Goal: Transaction & Acquisition: Purchase product/service

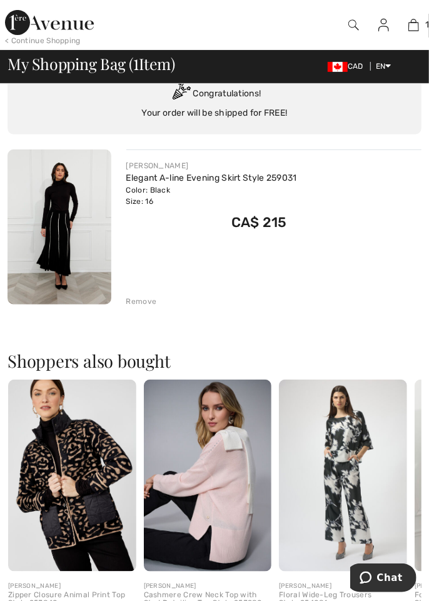
scroll to position [71, 0]
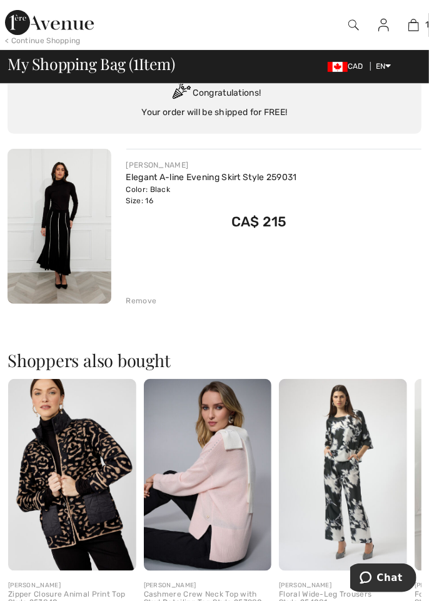
click at [148, 178] on link "Elegant A-line Evening Skirt Style 259031" at bounding box center [211, 177] width 171 height 11
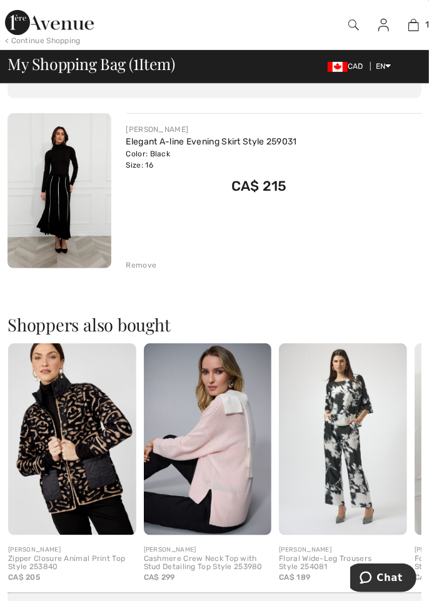
scroll to position [111, 0]
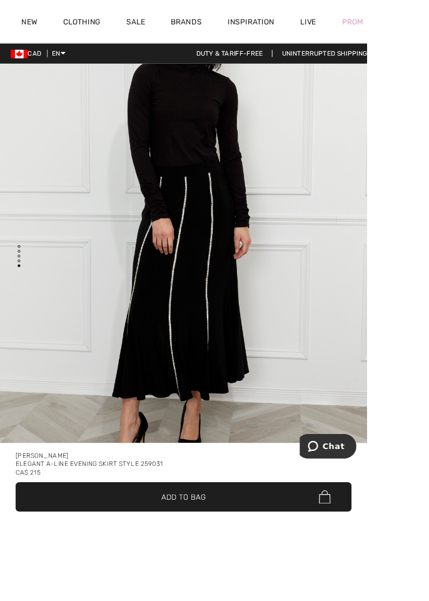
scroll to position [2734, 0]
click at [219, 547] on div "Elegant A-line Evening Skirt Style 259031" at bounding box center [214, 542] width 393 height 10
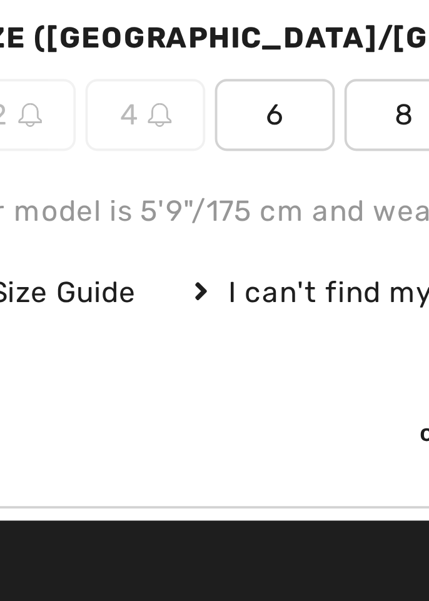
scroll to position [386, 0]
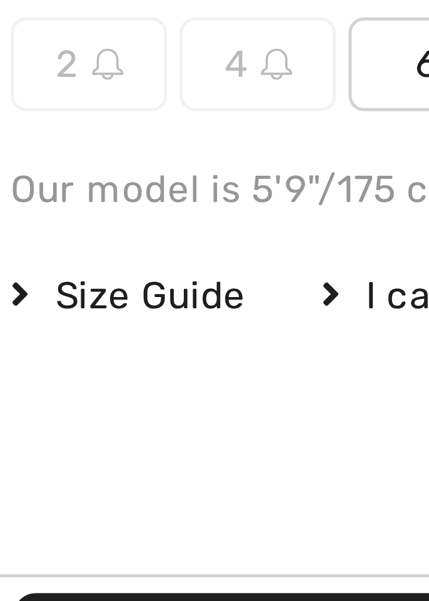
click at [36, 503] on span "Size Guide" at bounding box center [41, 503] width 47 height 11
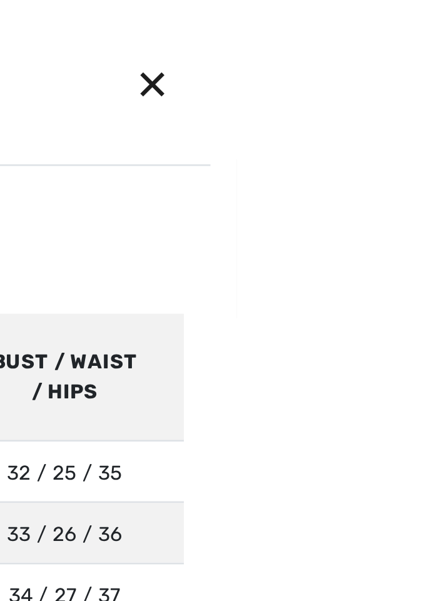
click at [414, 33] on div "✕" at bounding box center [397, 31] width 33 height 26
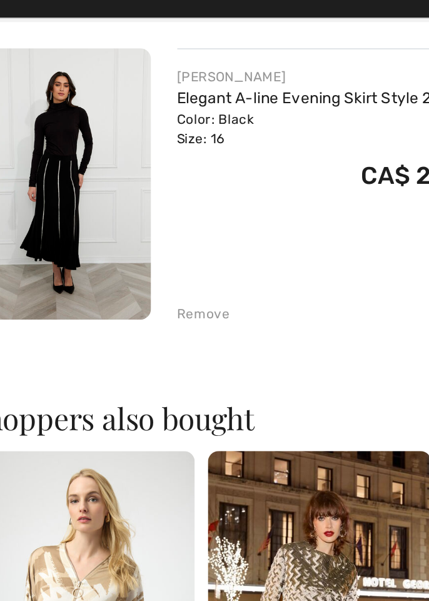
scroll to position [119, 0]
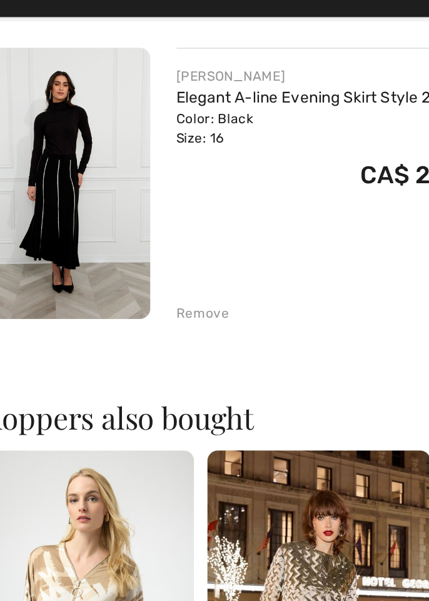
click at [144, 259] on div "FRANK LYMAN Elegant A-line Evening Skirt Style 259031 Color: Black Size: 16 Fin…" at bounding box center [215, 341] width 414 height 480
click at [128, 249] on div "Remove" at bounding box center [141, 252] width 31 height 11
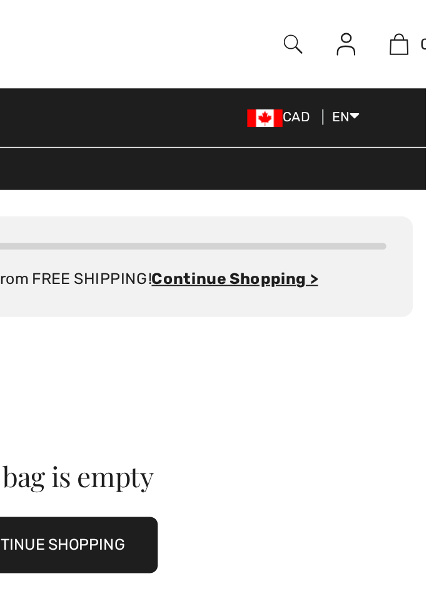
scroll to position [0, 0]
click at [348, 31] on img at bounding box center [353, 25] width 11 height 15
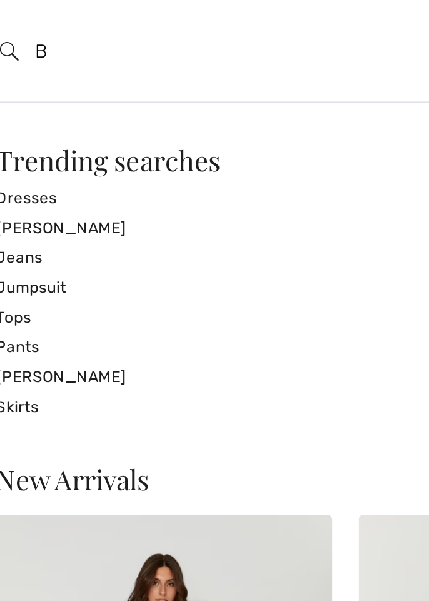
type input "B"
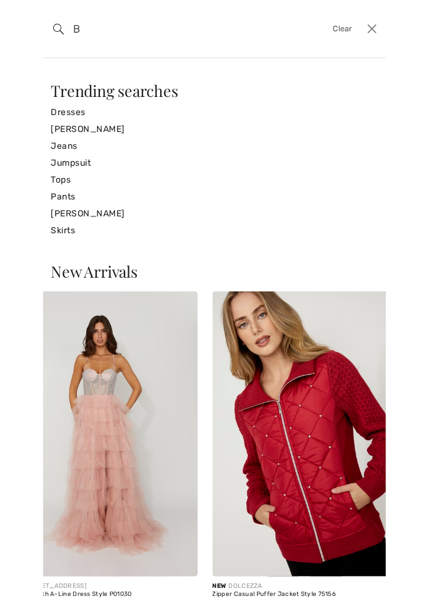
scroll to position [0, 1268]
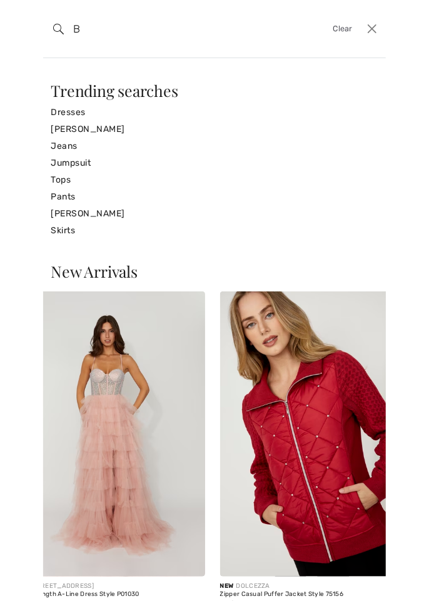
click at [251, 427] on img at bounding box center [315, 433] width 190 height 285
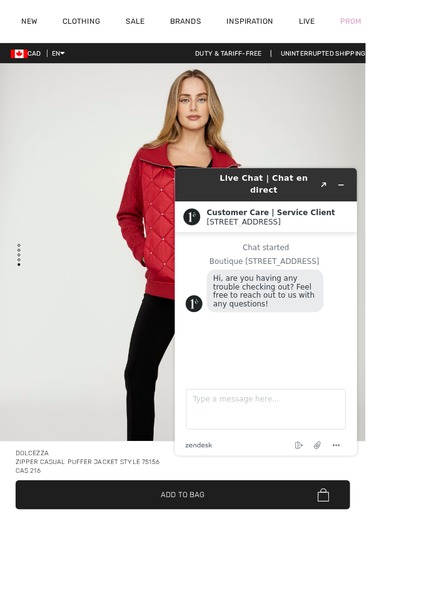
scroll to position [2814, 0]
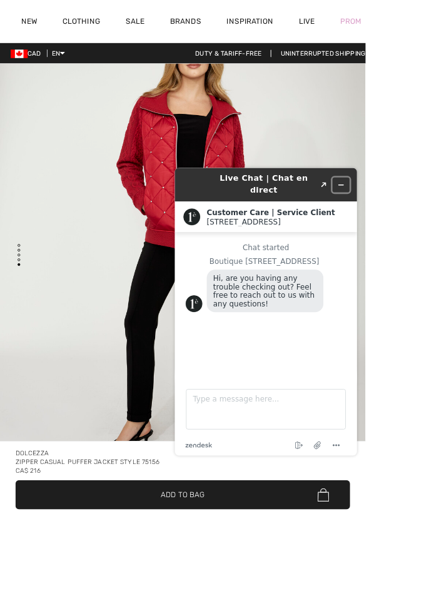
click at [361, 180] on button "Minimize widget" at bounding box center [371, 189] width 20 height 18
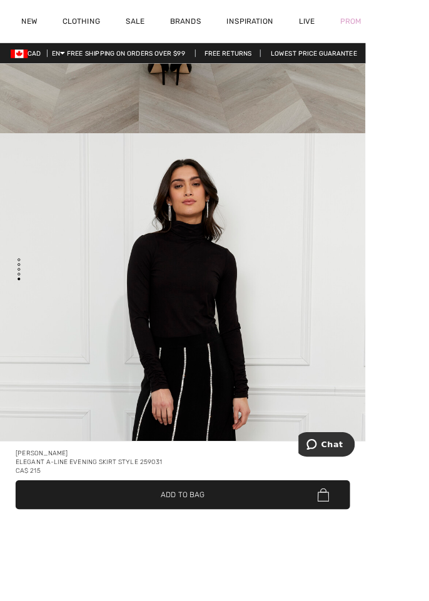
scroll to position [2772, 0]
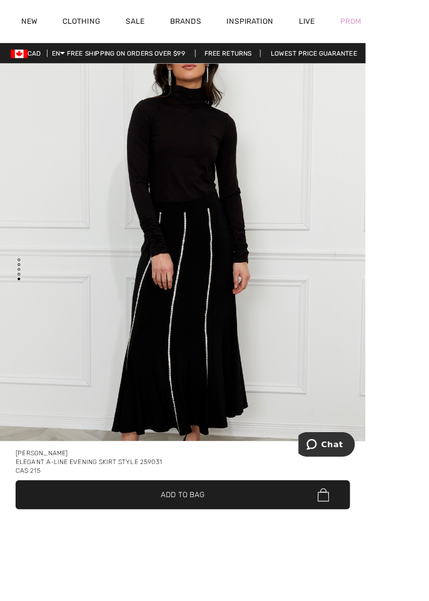
click at [170, 537] on div "[PERSON_NAME]" at bounding box center [214, 532] width 393 height 10
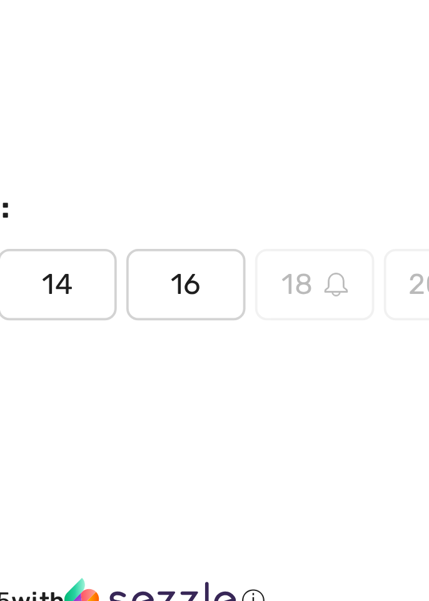
scroll to position [423, 0]
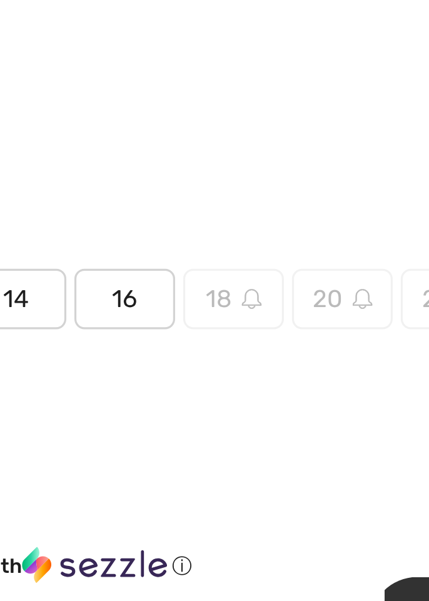
click at [273, 423] on span "16" at bounding box center [269, 420] width 31 height 19
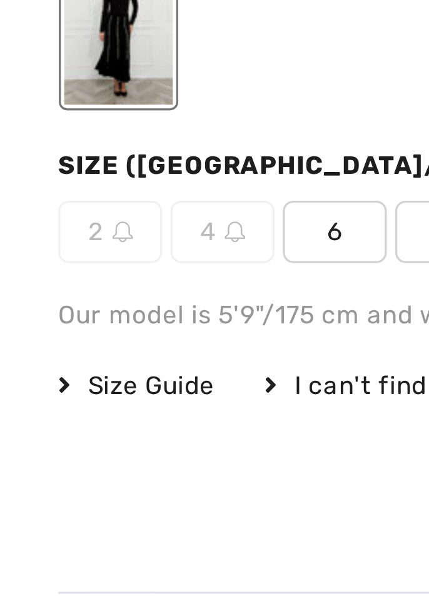
scroll to position [414, 0]
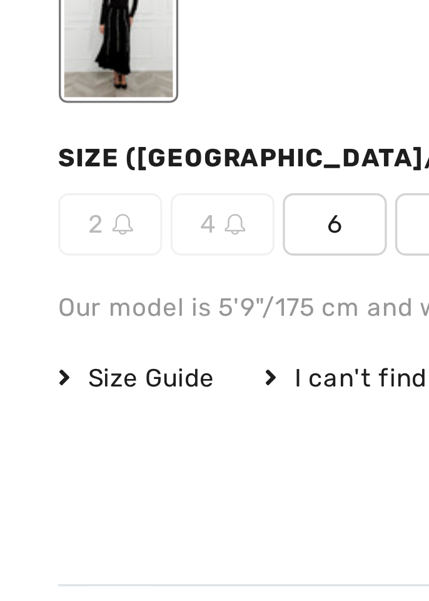
click at [41, 476] on span "Size Guide" at bounding box center [41, 476] width 47 height 11
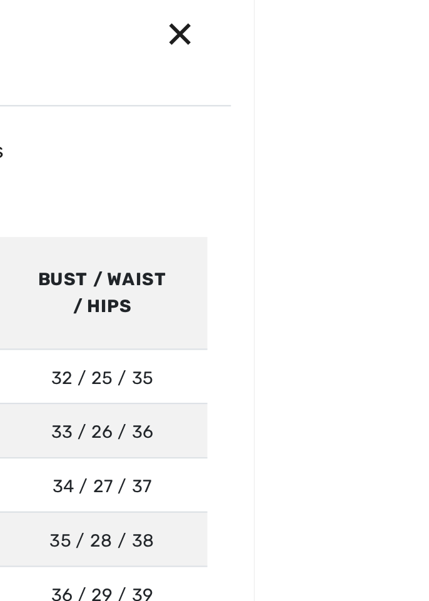
click at [414, 35] on div "✕" at bounding box center [397, 31] width 33 height 26
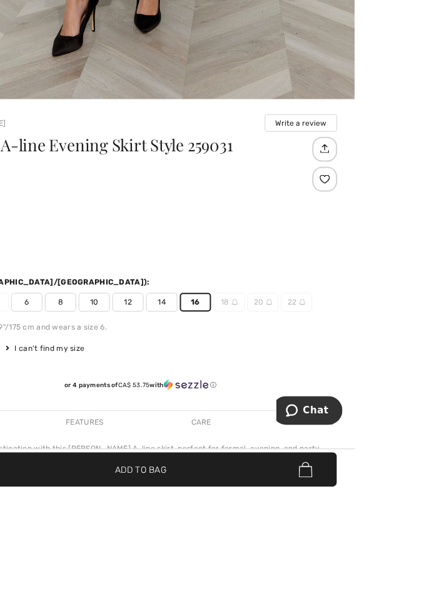
scroll to position [434, 0]
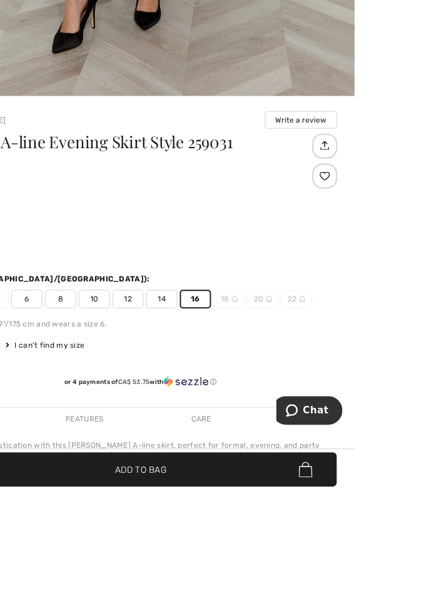
click at [141, 546] on div "Frank Lyman Write a review Elegant A-line Evening Skirt Style 259031 CA$ 215 Co…" at bounding box center [215, 495] width 394 height 546
click at [144, 553] on div "Step into sophistication with this Frank Lyman A-line skirt, perfect for formal…" at bounding box center [215, 573] width 394 height 45
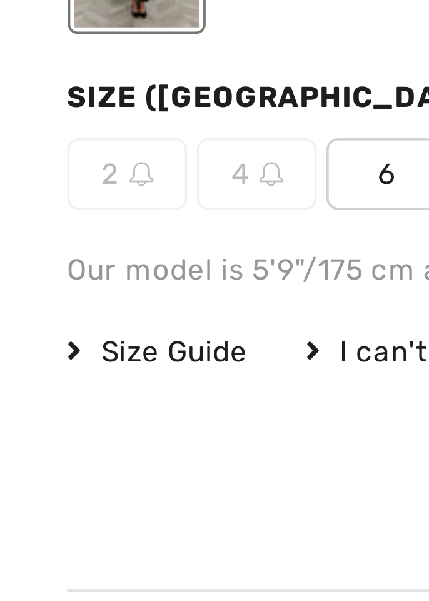
scroll to position [439, 0]
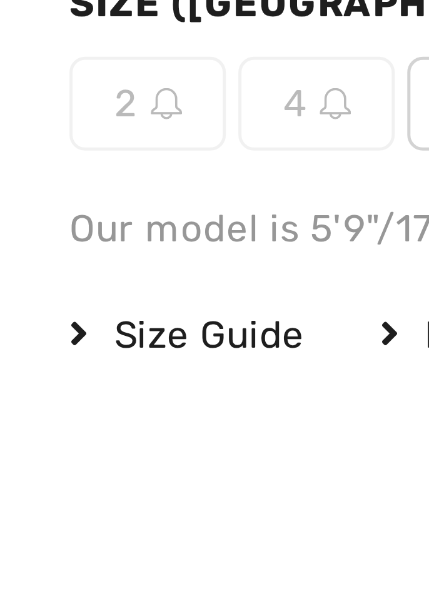
click at [31, 450] on span "Size Guide" at bounding box center [41, 451] width 47 height 11
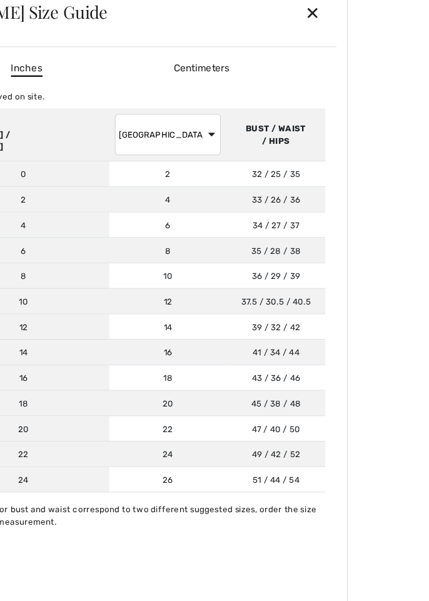
scroll to position [464, 0]
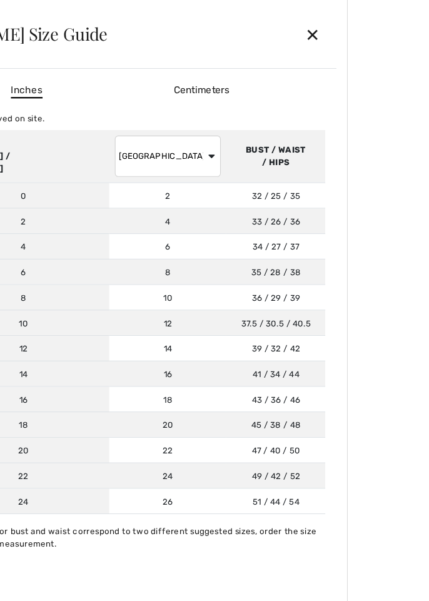
click at [414, 36] on div "✕" at bounding box center [397, 31] width 33 height 26
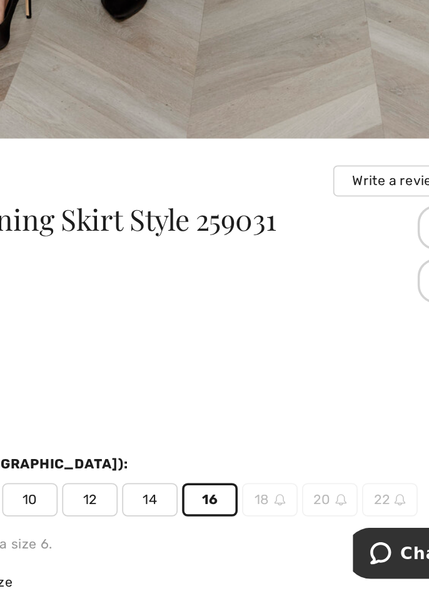
scroll to position [352, 0]
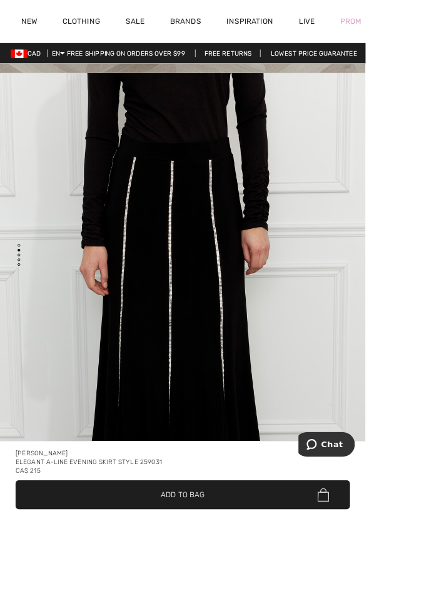
scroll to position [600, 0]
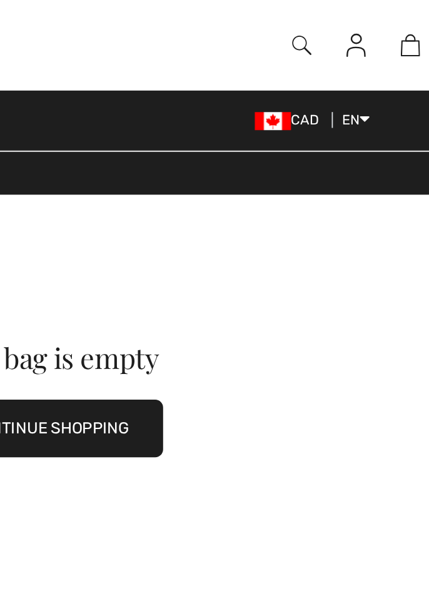
click at [313, 96] on div "My Shopping Bag" at bounding box center [215, 95] width 414 height 11
click at [410, 29] on img at bounding box center [413, 25] width 11 height 15
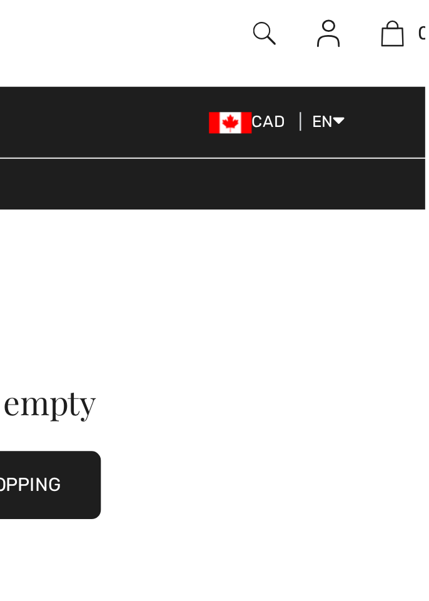
click at [412, 28] on img at bounding box center [413, 25] width 11 height 15
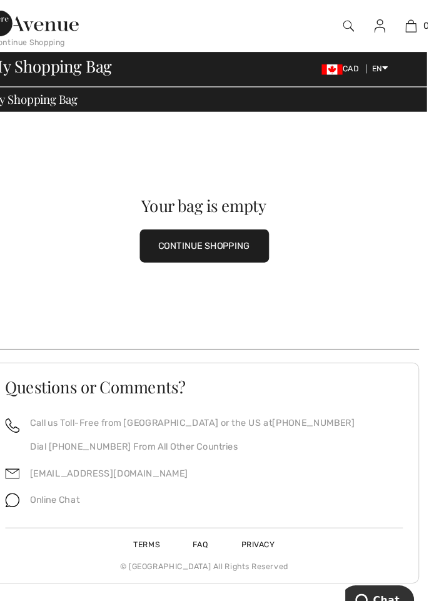
click at [351, 38] on div at bounding box center [354, 25] width 30 height 50
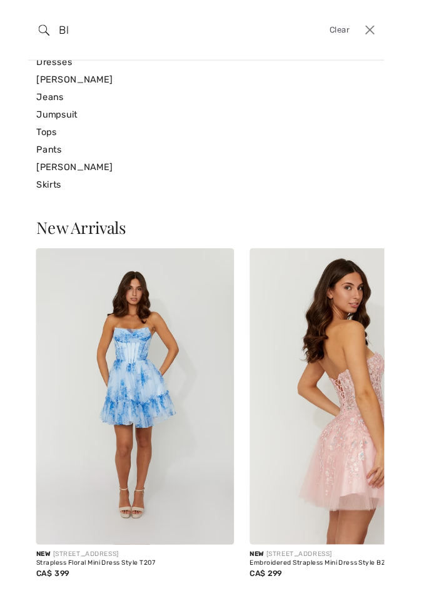
scroll to position [70, 0]
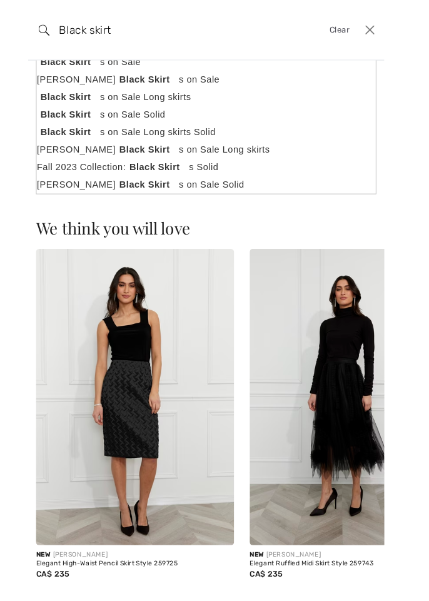
type input "Black skirt"
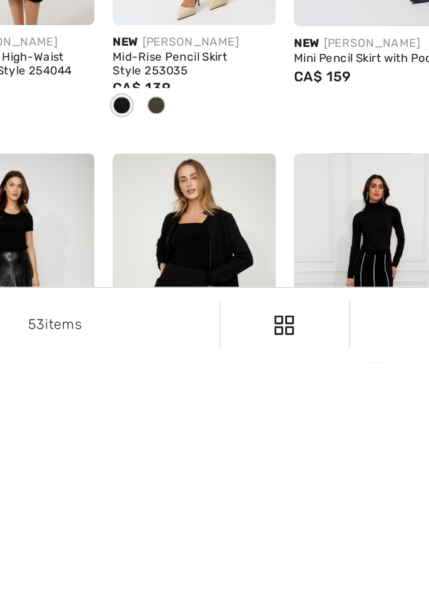
scroll to position [70, 0]
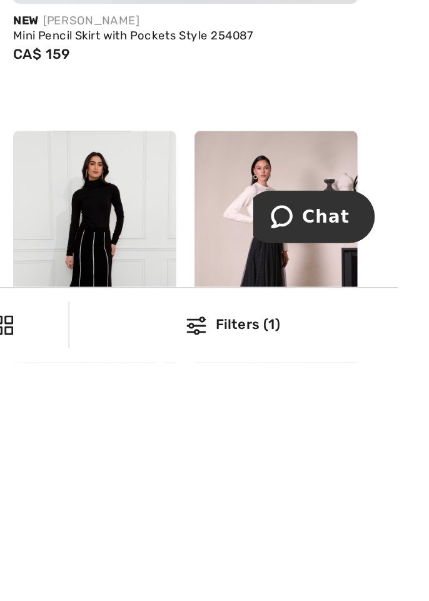
click at [274, 566] on div at bounding box center [287, 587] width 42 height 42
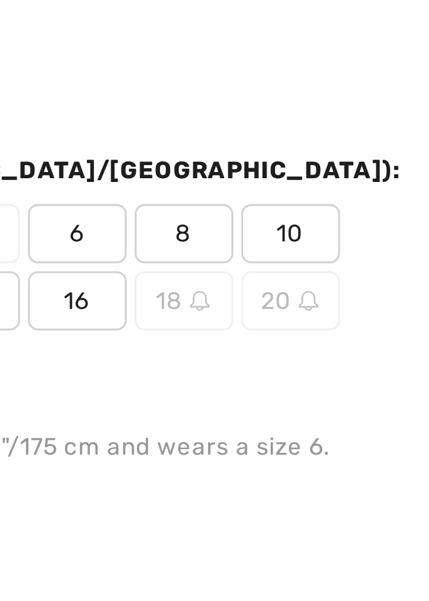
scroll to position [181, 0]
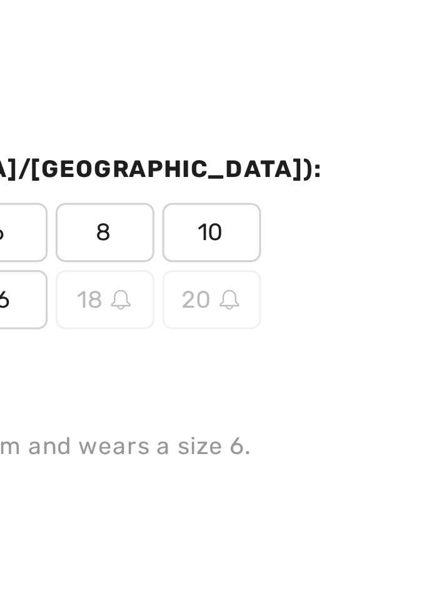
click at [307, 227] on span "16" at bounding box center [291, 236] width 31 height 19
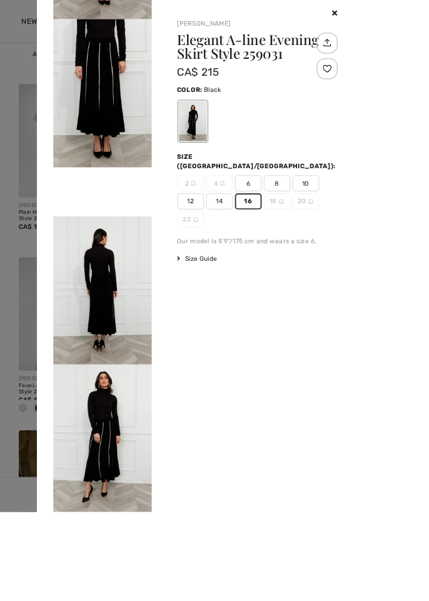
scroll to position [934, 0]
click at [0, 426] on div at bounding box center [214, 300] width 429 height 601
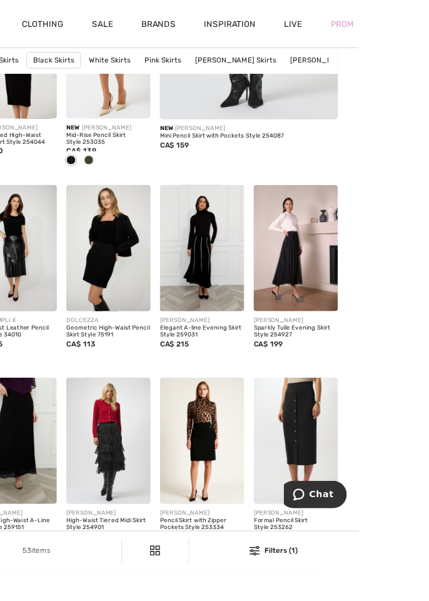
scroll to position [343, 0]
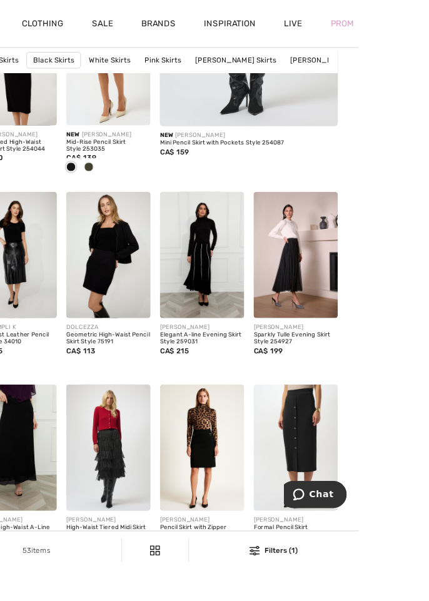
click at [239, 278] on img at bounding box center [263, 268] width 89 height 133
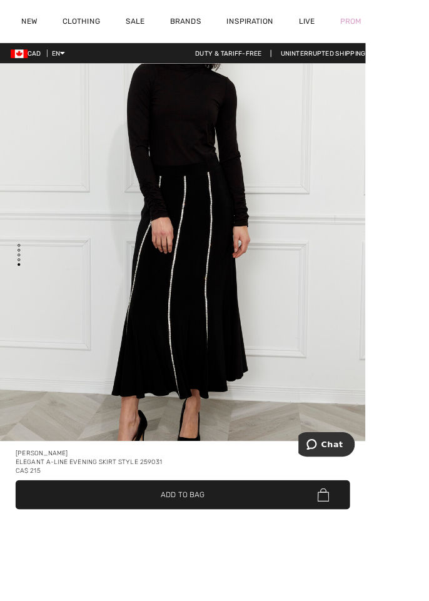
scroll to position [2814, 0]
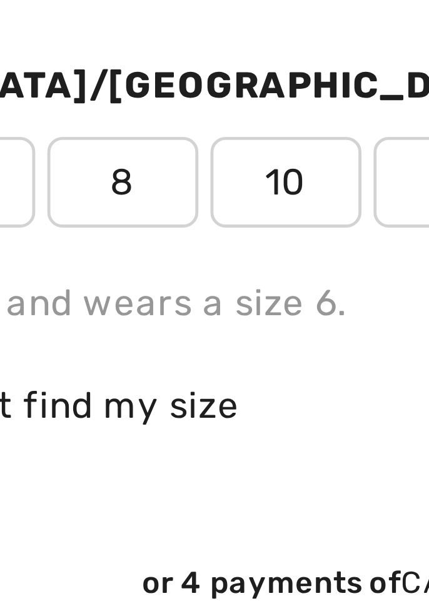
scroll to position [641, 0]
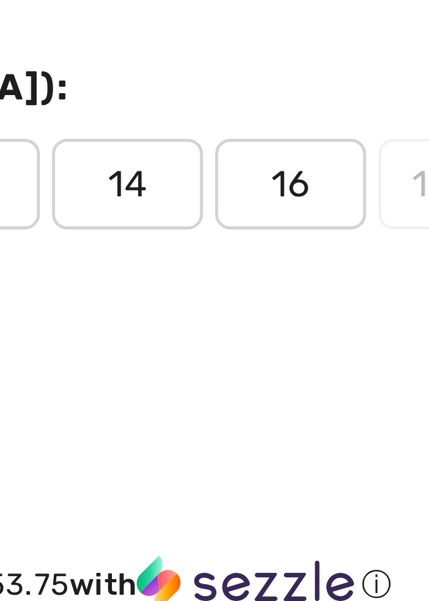
click at [266, 206] on span "16" at bounding box center [269, 203] width 31 height 19
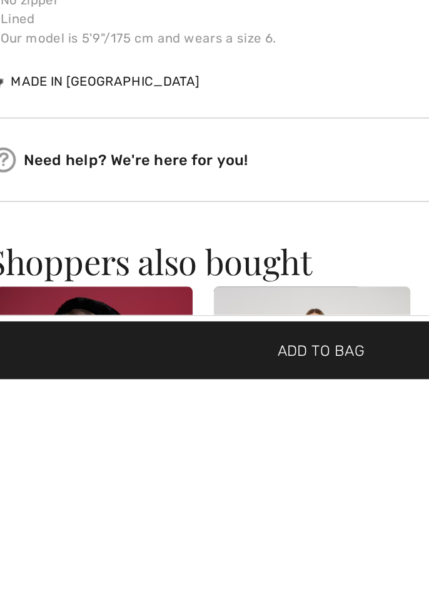
scroll to position [717, 0]
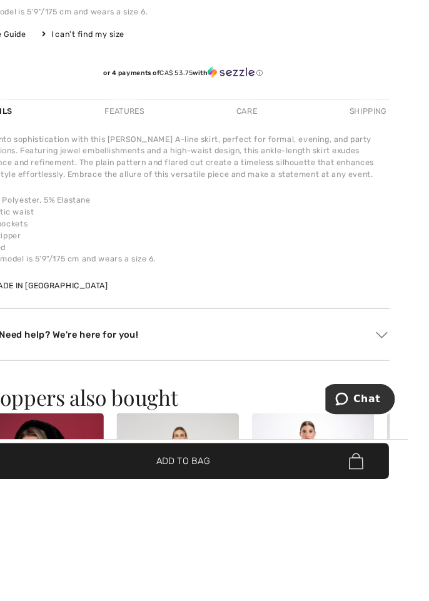
click at [240, 587] on span "Add to Bag" at bounding box center [214, 580] width 51 height 13
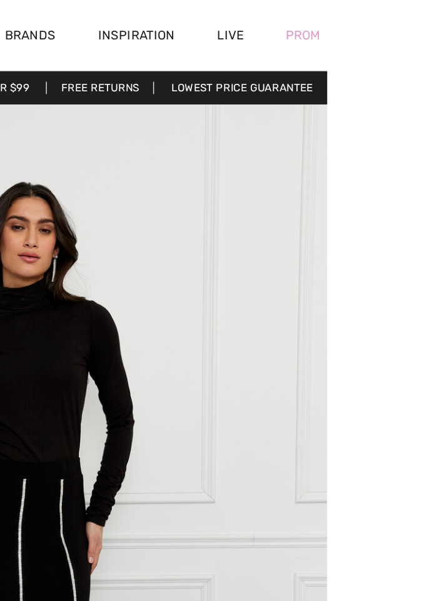
scroll to position [0, 0]
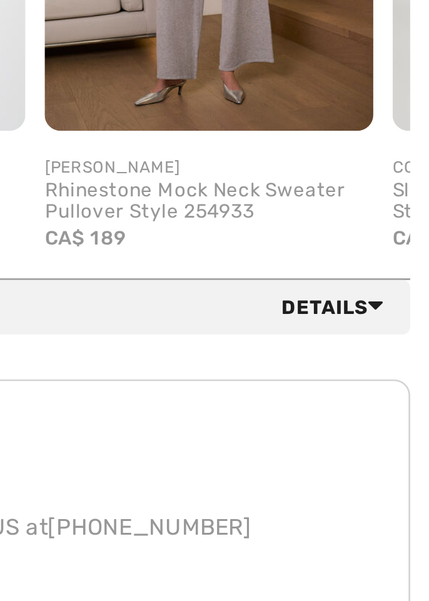
scroll to position [276, 0]
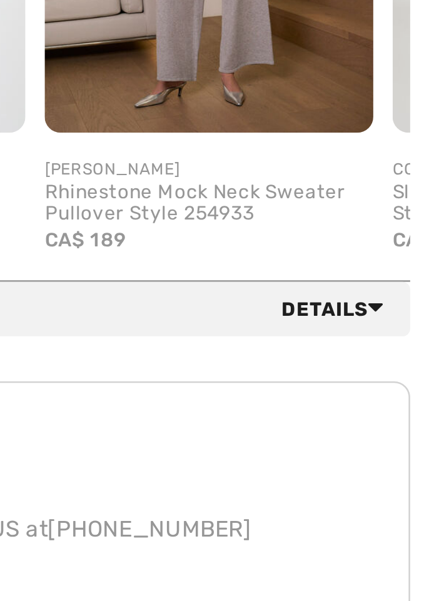
click at [380, 436] on span "Details" at bounding box center [393, 433] width 45 height 11
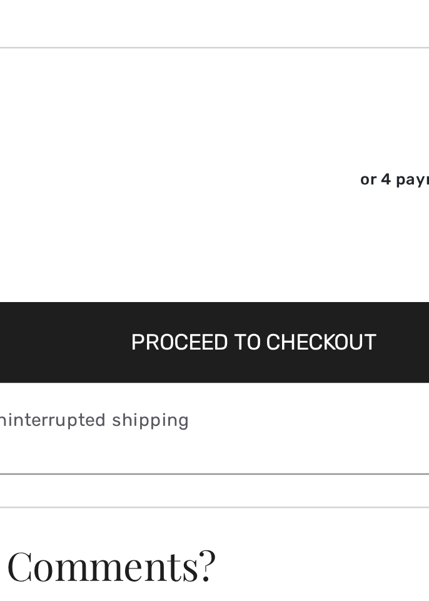
scroll to position [443, 0]
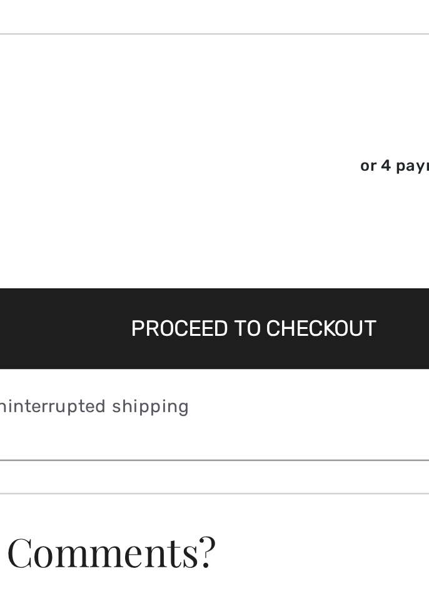
click at [178, 486] on span "Proceed to Checkout" at bounding box center [211, 485] width 97 height 11
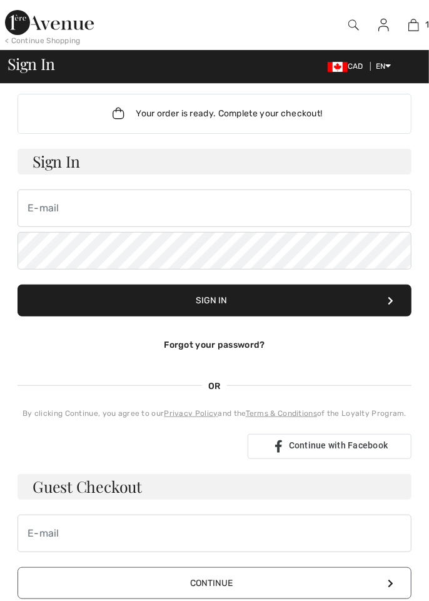
checkbox input "true"
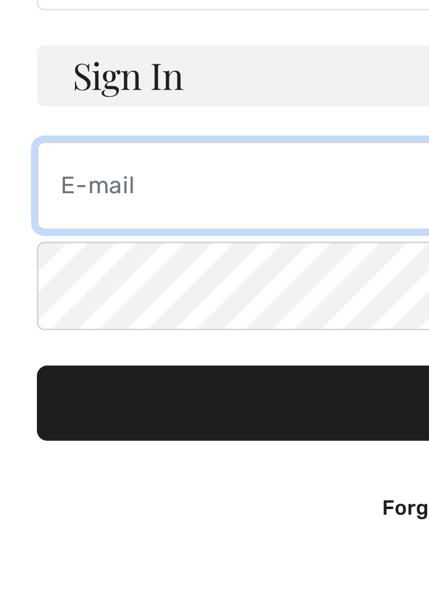
click at [35, 213] on input "email" at bounding box center [215, 208] width 394 height 38
type input "[EMAIL_ADDRESS][DOMAIN_NAME]"
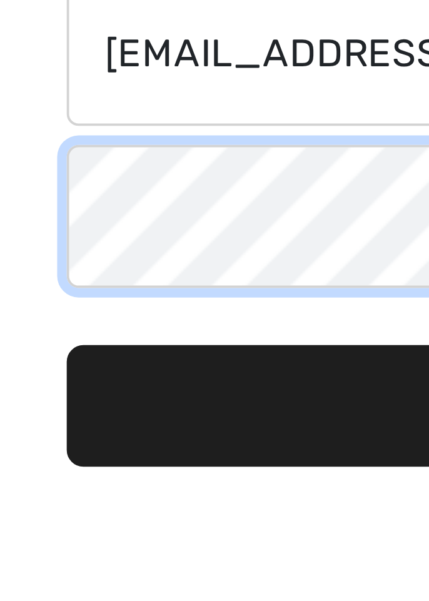
click at [18, 284] on button "Sign In" at bounding box center [215, 300] width 394 height 32
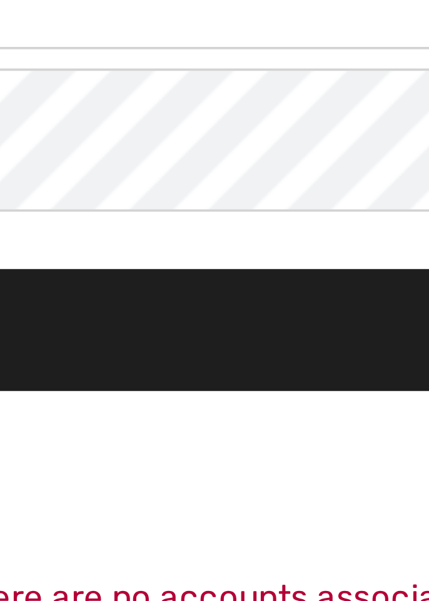
click at [106, 296] on button "Sign In" at bounding box center [215, 300] width 394 height 32
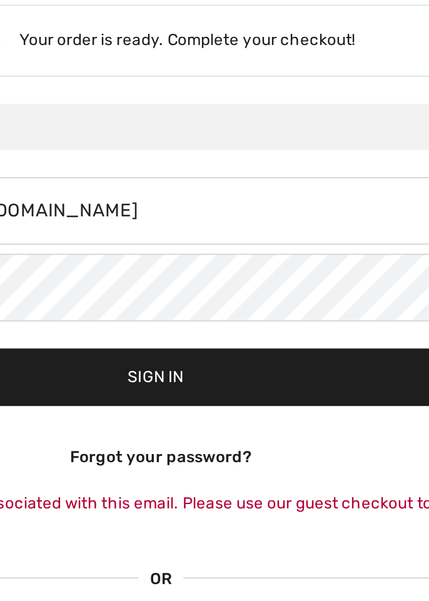
click at [208, 309] on button "Sign In" at bounding box center [215, 300] width 394 height 32
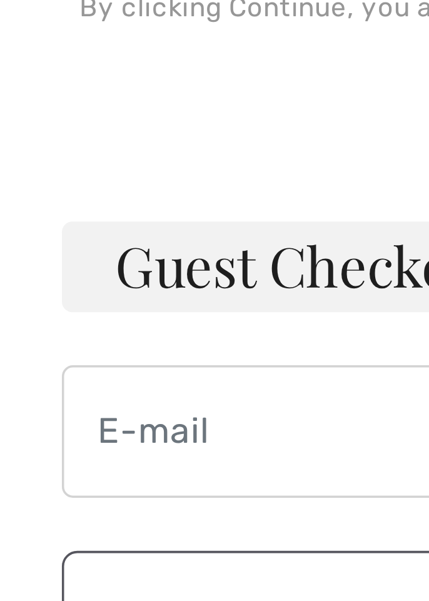
scroll to position [26, 0]
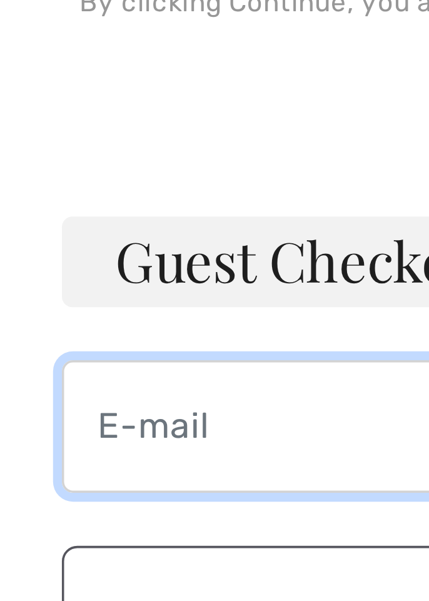
click at [33, 529] on input "email" at bounding box center [215, 534] width 394 height 38
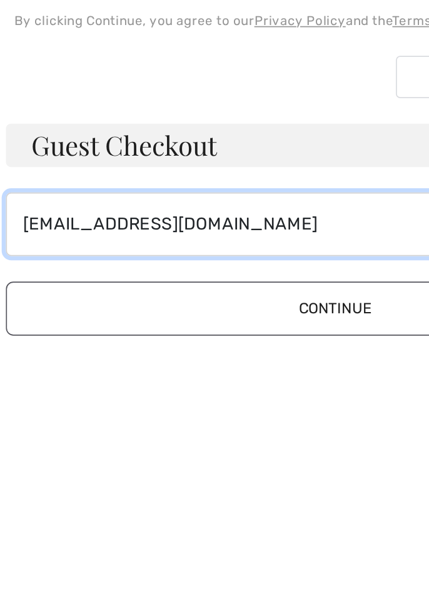
scroll to position [54, 0]
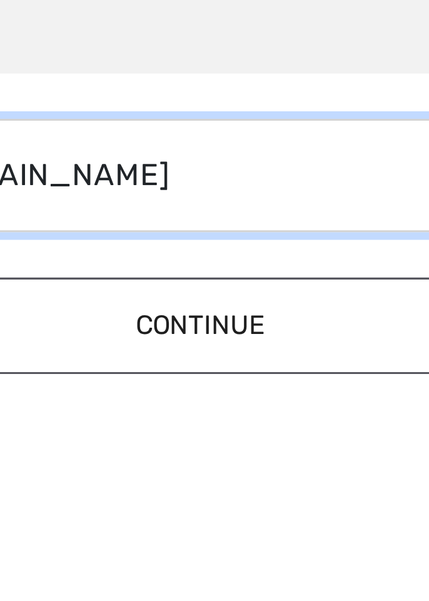
type input "[EMAIL_ADDRESS][DOMAIN_NAME]"
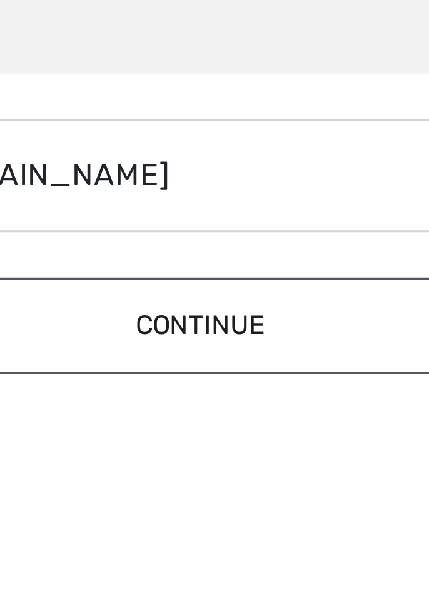
click at [201, 551] on button "Continue" at bounding box center [215, 556] width 394 height 32
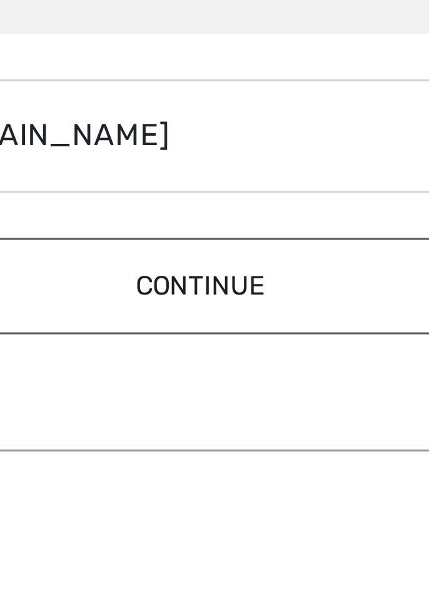
scroll to position [28, 0]
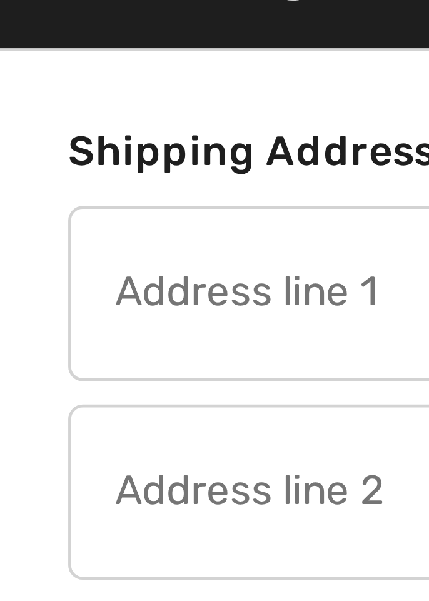
click at [28, 136] on input "text" at bounding box center [111, 136] width 192 height 38
type input "[STREET_ADDRESS][GEOGRAPHIC_DATA][STREET_ADDRESS][STREET_ADDRESS][STREET_ADDRES…"
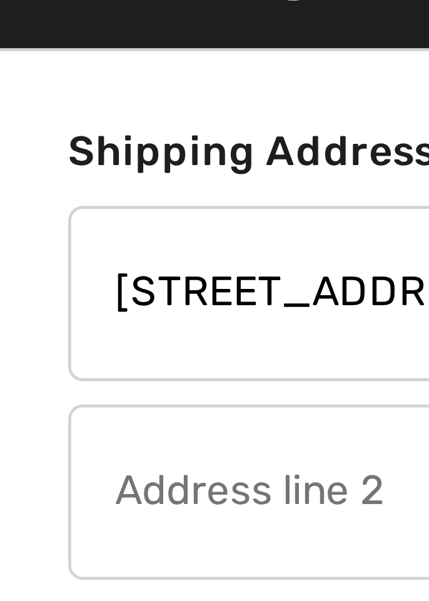
type input "[STREET_ADDRESS]"
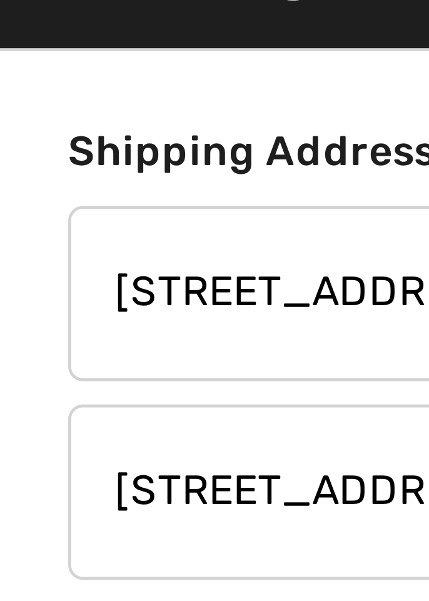
type input "Oshawa"
select select "ON"
type input "L1J 6B1"
type input "[PERSON_NAME]"
type input "Welham"
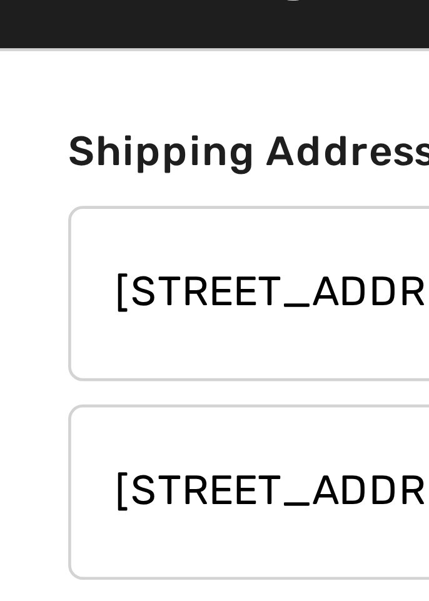
type input "9054369649"
type input "L1J6B1"
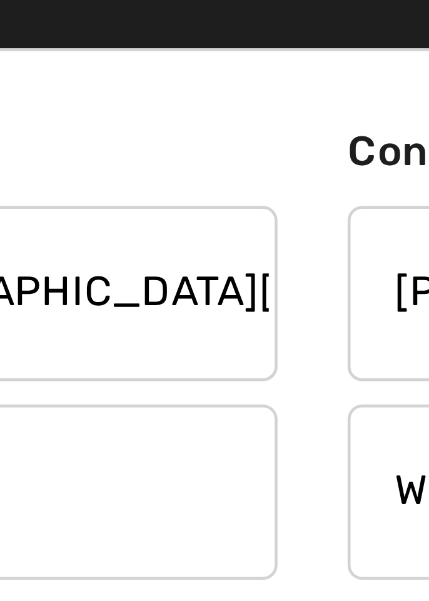
click at [201, 135] on input "[STREET_ADDRESS][GEOGRAPHIC_DATA][STREET_ADDRESS][STREET_ADDRESS][STREET_ADDRES…" at bounding box center [111, 136] width 192 height 38
click at [205, 136] on input "[STREET_ADDRESS][GEOGRAPHIC_DATA][STREET_ADDRESS][STREET_ADDRESS], [STREET_ADDR…" at bounding box center [111, 136] width 192 height 38
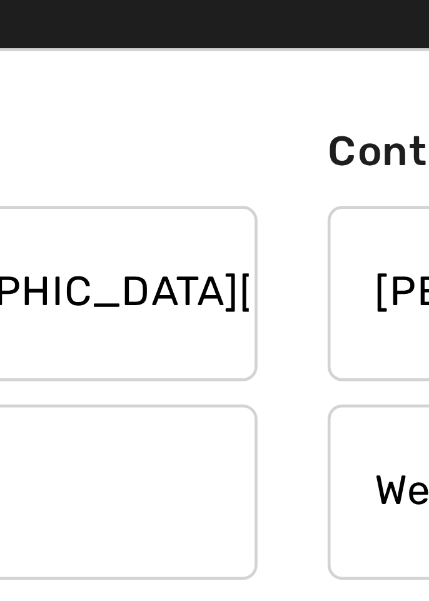
click at [204, 137] on input "709 Bermuda Ave., 709 BermuA AVE, 709 BERMUDA AVE, 709 BERMUDA AVE" at bounding box center [111, 136] width 192 height 38
click at [204, 136] on input "709 Bermuda Ave., 709 BermuA AVE, 709 BERMUDA AVE, 709 BERMUDA AVE" at bounding box center [111, 136] width 192 height 38
click at [203, 135] on input "709 Bermuda Ave., 709 BermuA AVE, 709 BERMUDA AVE, 709 BERMUDA AVE" at bounding box center [111, 136] width 192 height 38
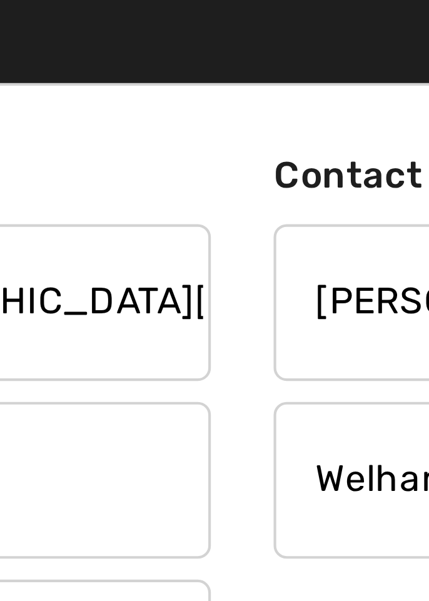
click at [205, 135] on input "709 Bermuda Ave., 709 BermuA AVE, 709 BERMUDA AVE, 709 BERMUDA AVE" at bounding box center [111, 136] width 192 height 38
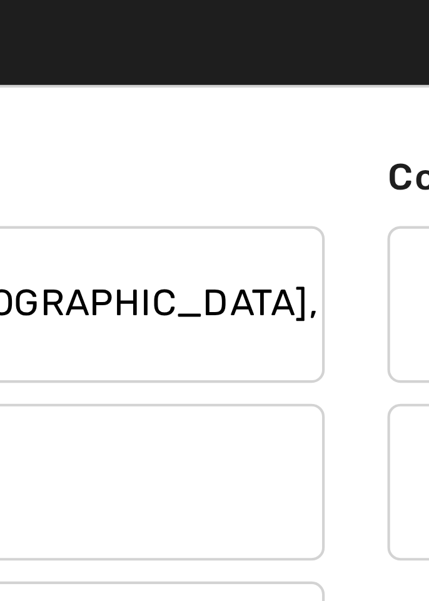
click at [202, 138] on input "709 Bermuda Ave., ERMUDA AVE, 709 BERMUDA AVE" at bounding box center [111, 136] width 192 height 38
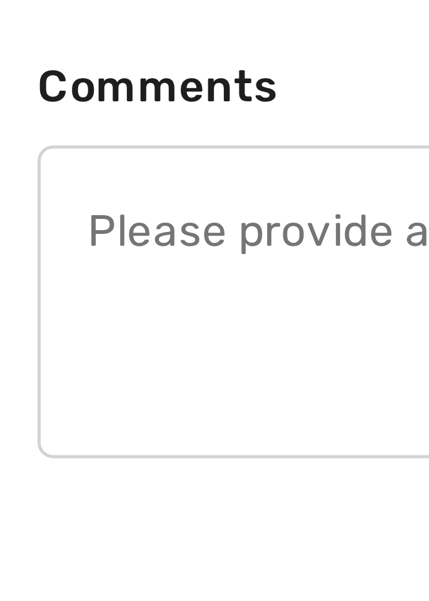
type input "709 Bermuda Ave., ERMUDA AVE, 709 BERMUDA AVE"
click at [28, 458] on textarea at bounding box center [214, 475] width 399 height 63
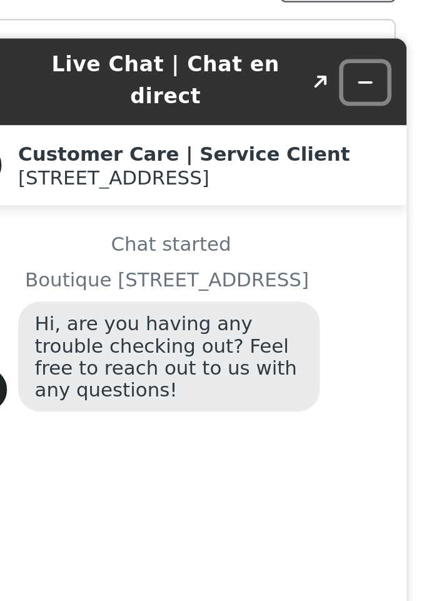
click at [119, 42] on icon "Minimize widget" at bounding box center [118, 46] width 9 height 9
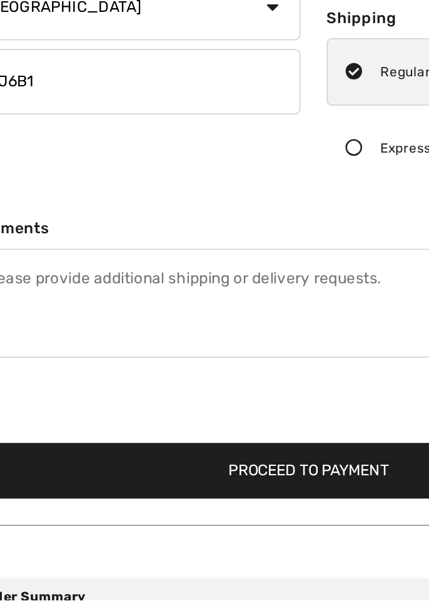
scroll to position [44, 0]
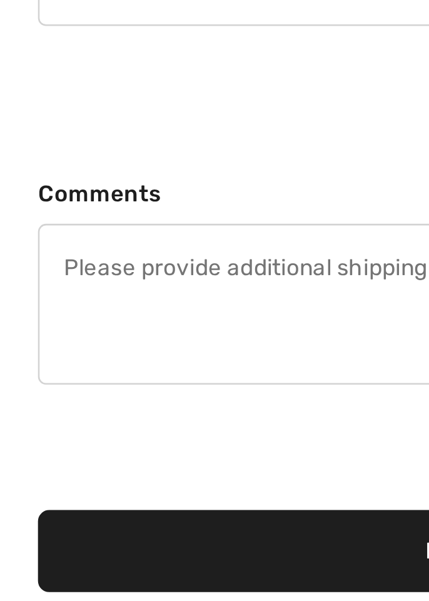
click at [31, 416] on textarea at bounding box center [214, 431] width 399 height 63
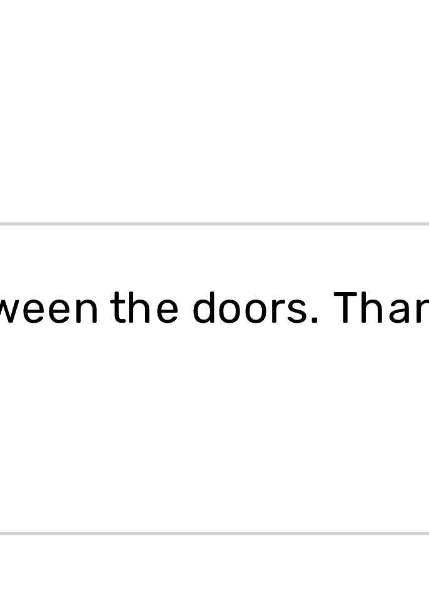
click at [131, 416] on textarea "Please leave between the doors. Thank you." at bounding box center [214, 431] width 399 height 63
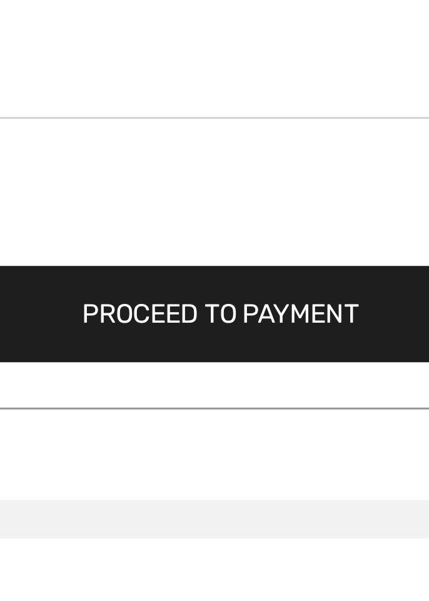
type textarea "Please leave between the front doors. Thank you."
click at [188, 526] on button "Proceed to Payment" at bounding box center [214, 527] width 399 height 32
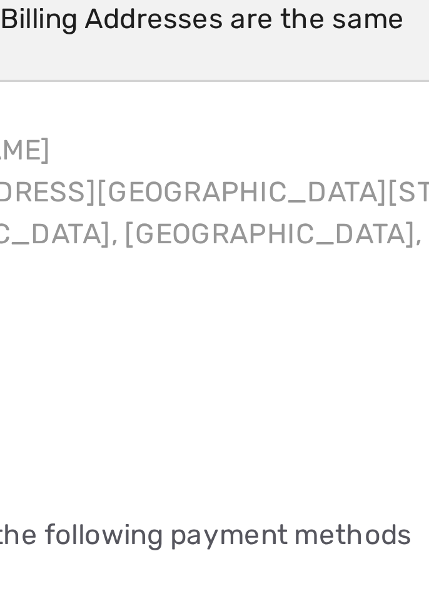
click at [175, 189] on div "[PERSON_NAME] [STREET_ADDRESS][GEOGRAPHIC_DATA][STREET_ADDRESS]" at bounding box center [188, 197] width 303 height 73
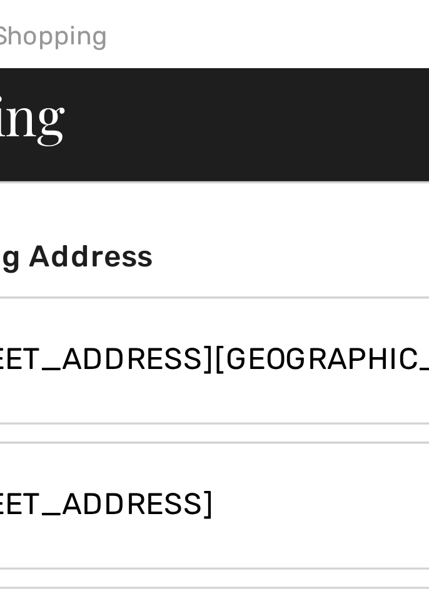
click at [105, 138] on input "[STREET_ADDRESS][GEOGRAPHIC_DATA], [STREET_ADDRESS]" at bounding box center [111, 136] width 192 height 38
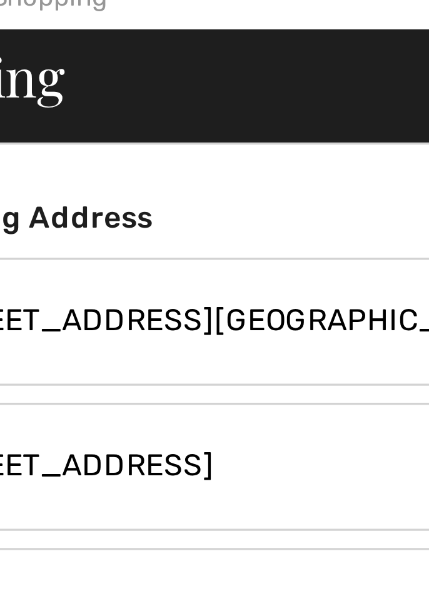
click at [108, 135] on input "709 Bermuda Ave., ERMUDA AVE, 709 BERMUDA AVE" at bounding box center [111, 136] width 192 height 38
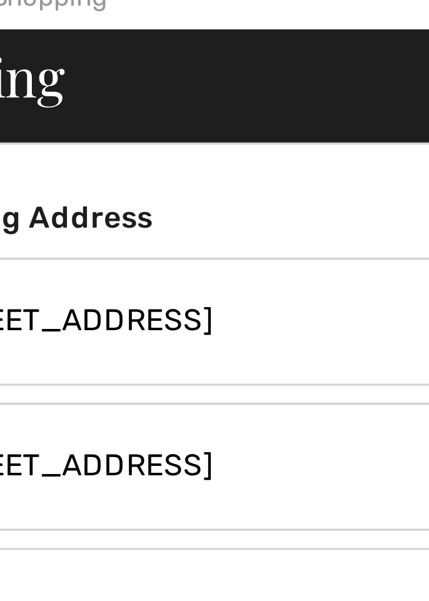
click at [101, 138] on input "709 Bermuda Ave.," at bounding box center [111, 136] width 192 height 38
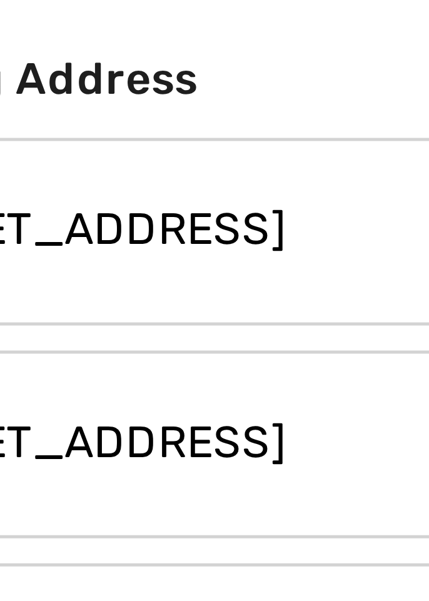
click at [104, 138] on input "709 Bermuda Ave.," at bounding box center [111, 136] width 192 height 38
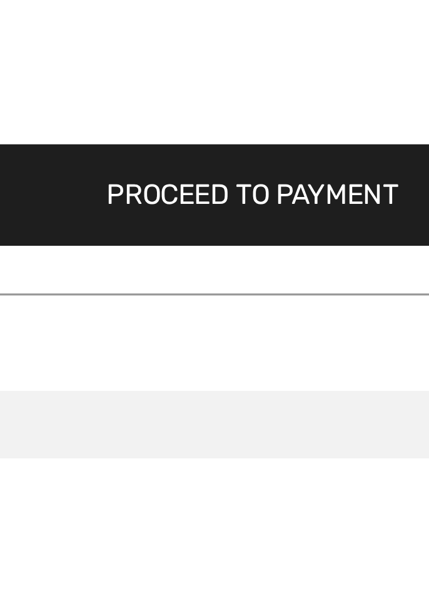
scroll to position [98, 0]
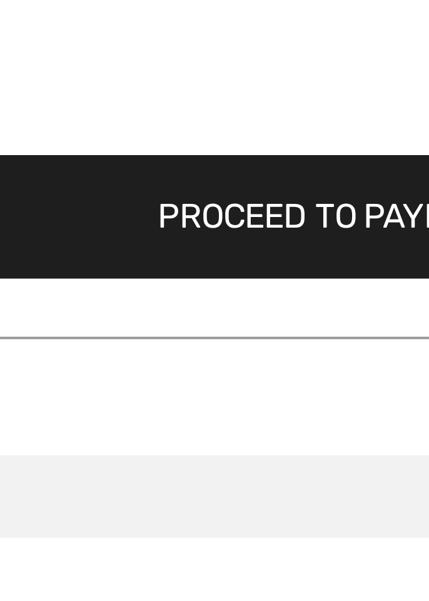
click at [180, 475] on button "Proceed to Payment" at bounding box center [214, 474] width 399 height 32
type input "[STREET_ADDRESS]"
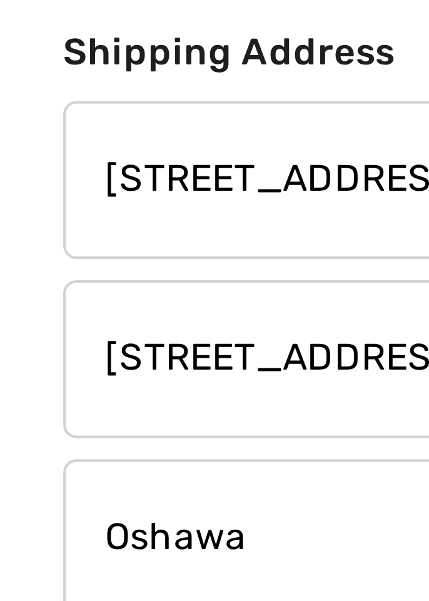
click at [26, 176] on input "709 BERMUDA AVE" at bounding box center [111, 178] width 192 height 38
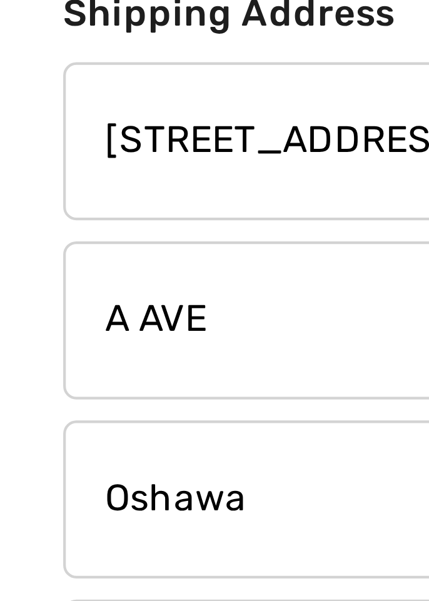
type input "VE"
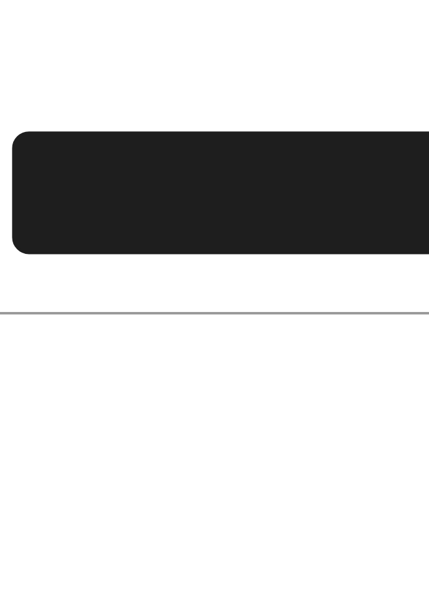
scroll to position [20, 0]
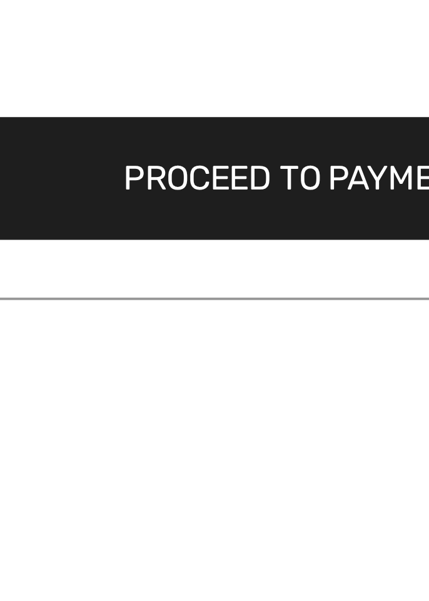
click at [181, 553] on button "Proceed to Payment" at bounding box center [214, 551] width 399 height 32
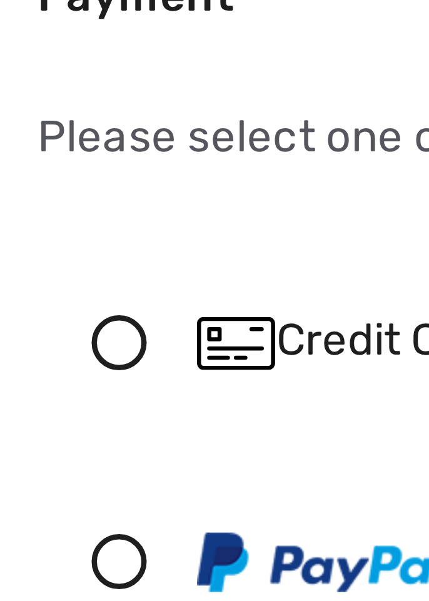
click at [31, 340] on icon at bounding box center [31, 338] width 31 height 11
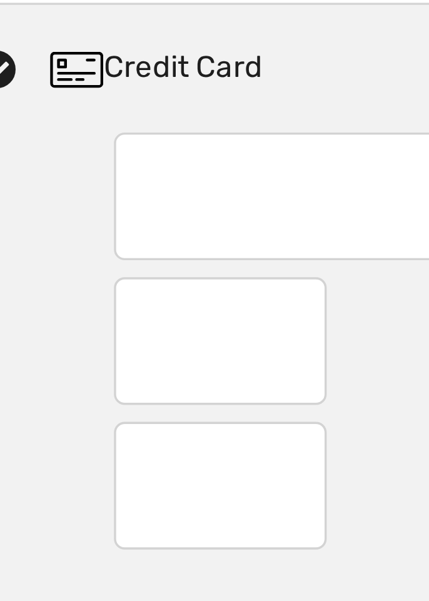
click at [59, 438] on div at bounding box center [215, 428] width 398 height 140
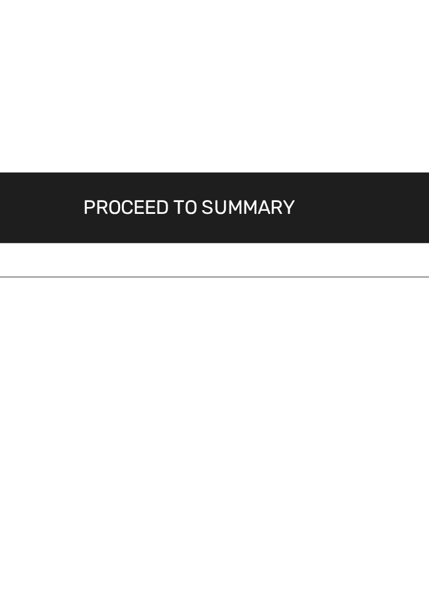
scroll to position [101, 0]
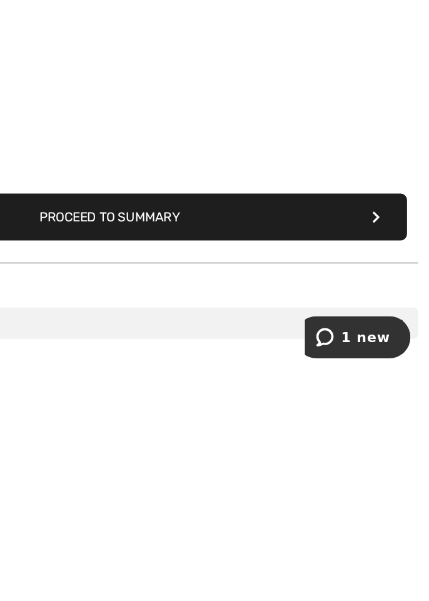
click at [209, 497] on button "Proceed to Summary" at bounding box center [214, 496] width 399 height 32
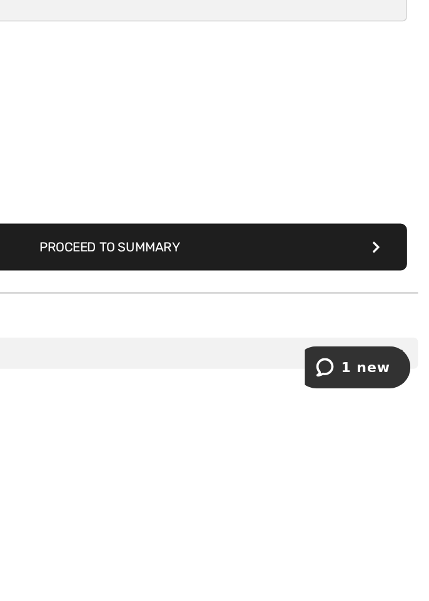
scroll to position [156, 0]
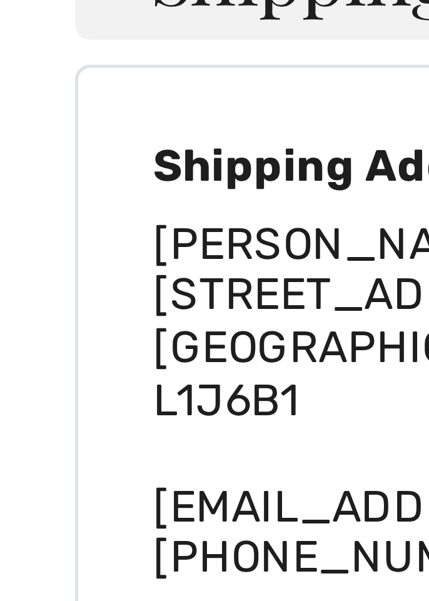
checkbox input "true"
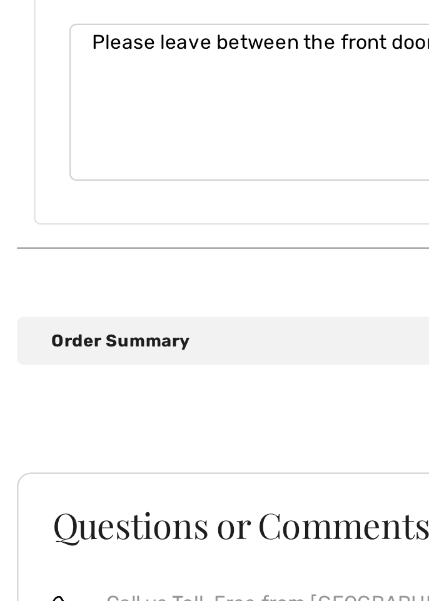
scroll to position [937, 0]
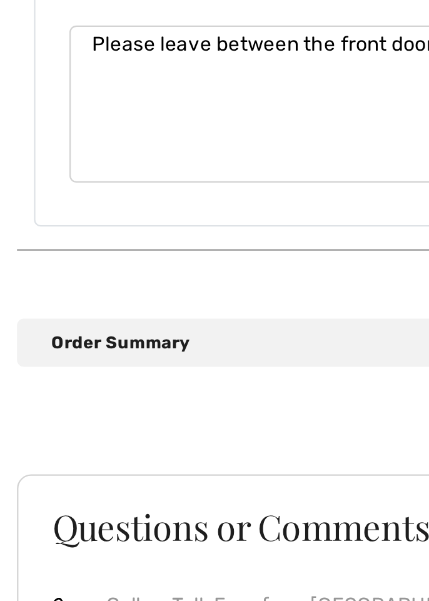
click at [41, 353] on div "Order Summary Details" at bounding box center [220, 356] width 394 height 11
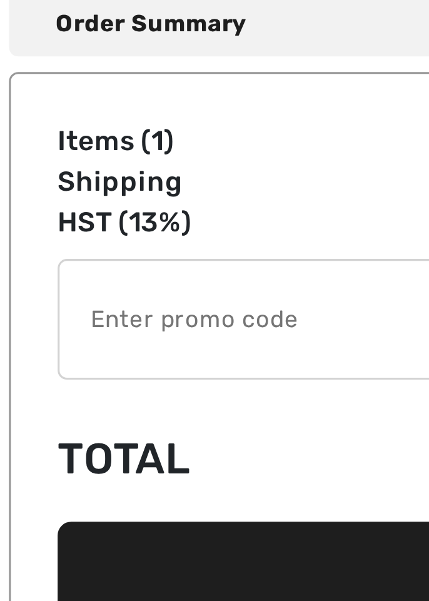
scroll to position [1120, 0]
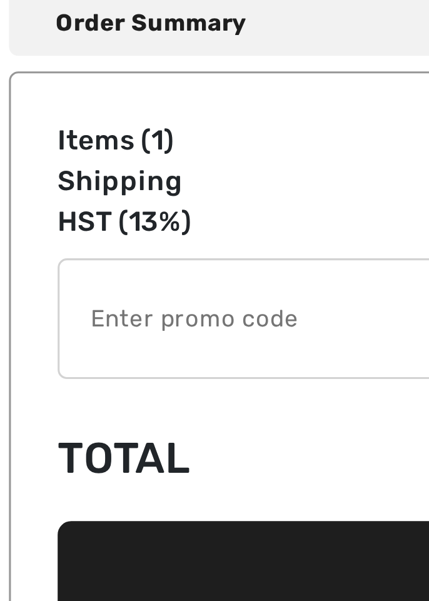
click at [41, 263] on input "TEXT" at bounding box center [197, 270] width 347 height 38
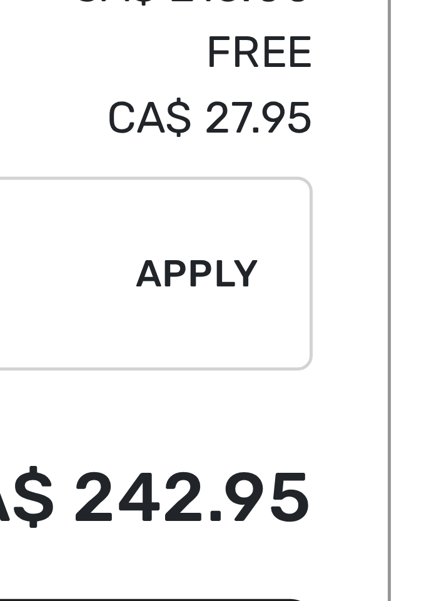
click at [378, 264] on span "Apply" at bounding box center [383, 269] width 25 height 11
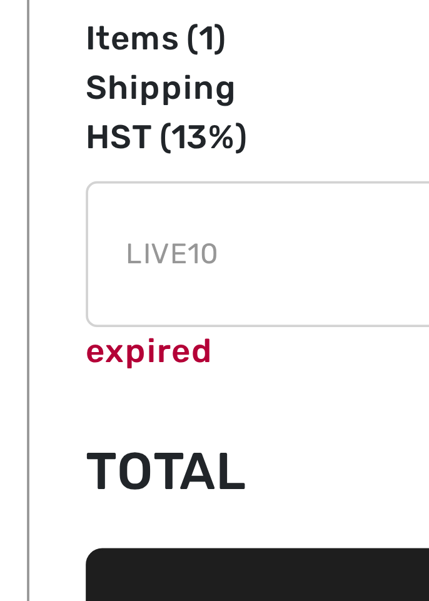
scroll to position [1150, 0]
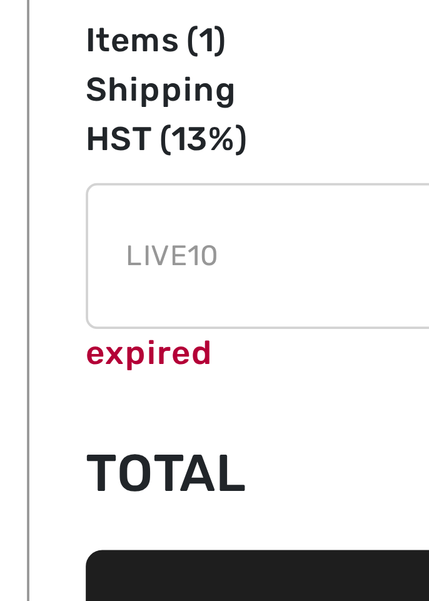
click at [57, 235] on input "TEXT" at bounding box center [197, 240] width 347 height 38
type input "L"
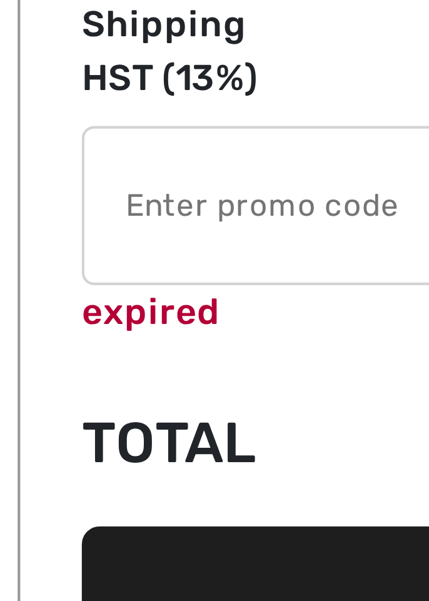
scroll to position [1150, 0]
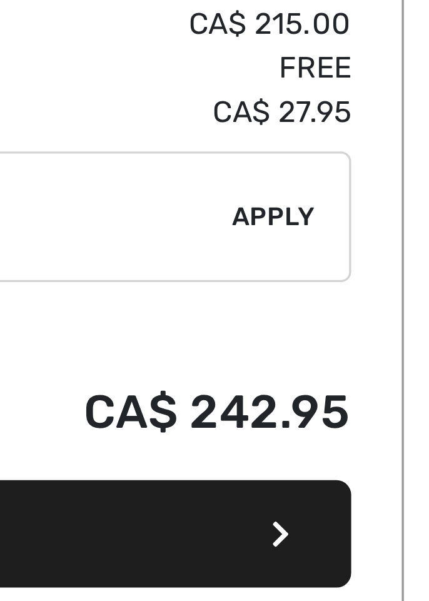
click at [377, 235] on span "Apply" at bounding box center [383, 239] width 25 height 11
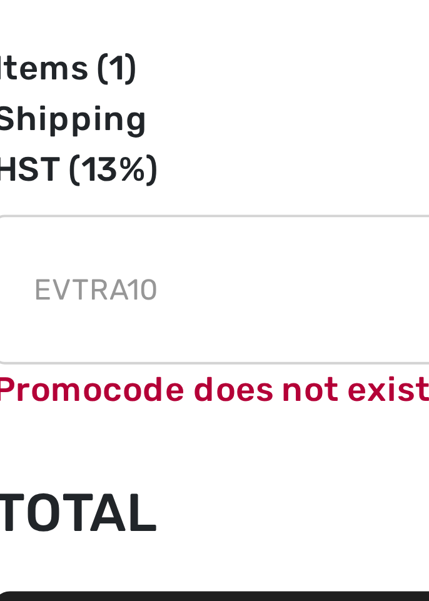
click at [69, 236] on input "TEXT" at bounding box center [197, 240] width 347 height 38
type input "E"
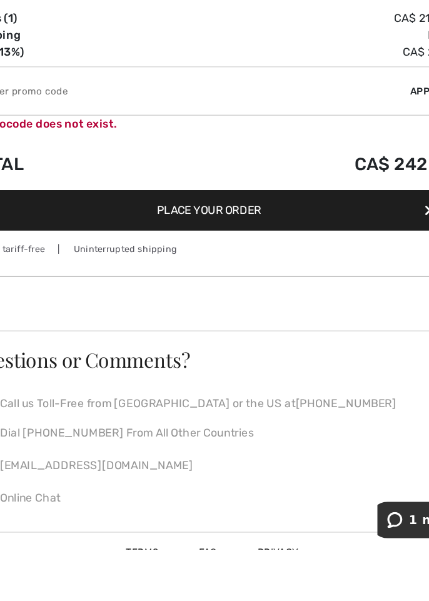
click at [200, 341] on button "Place Your Order" at bounding box center [214, 334] width 383 height 32
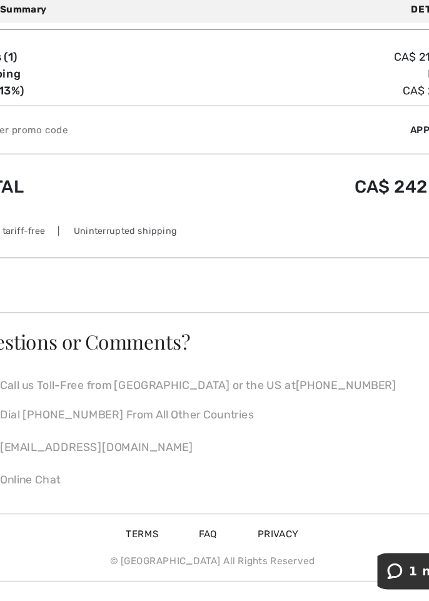
scroll to position [1150, 0]
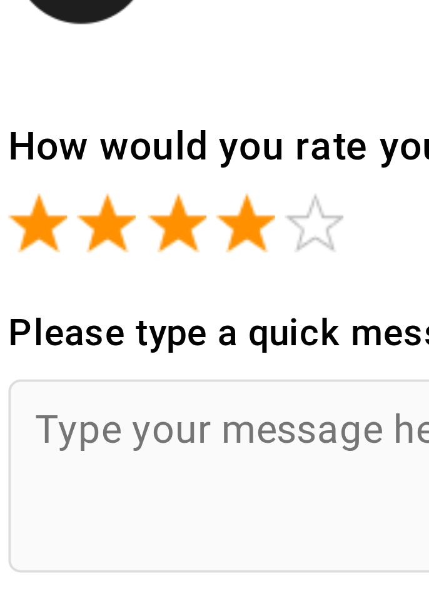
click at [109, 111] on span at bounding box center [113, 108] width 15 height 15
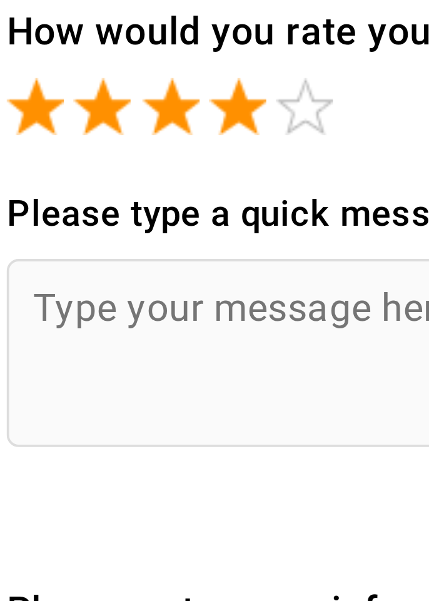
click at [73, 163] on textarea at bounding box center [215, 173] width 324 height 49
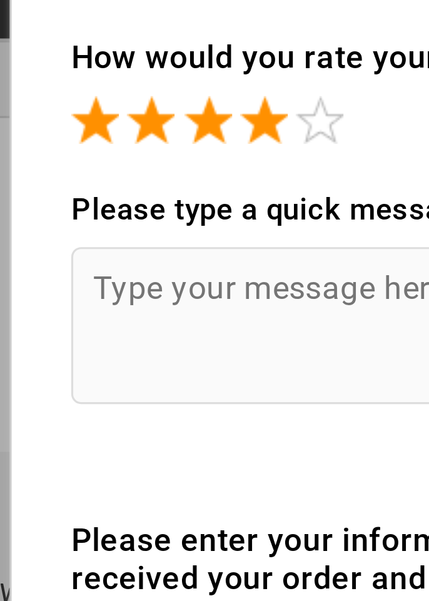
click at [65, 163] on textarea at bounding box center [215, 173] width 324 height 49
click at [64, 161] on textarea at bounding box center [215, 173] width 324 height 49
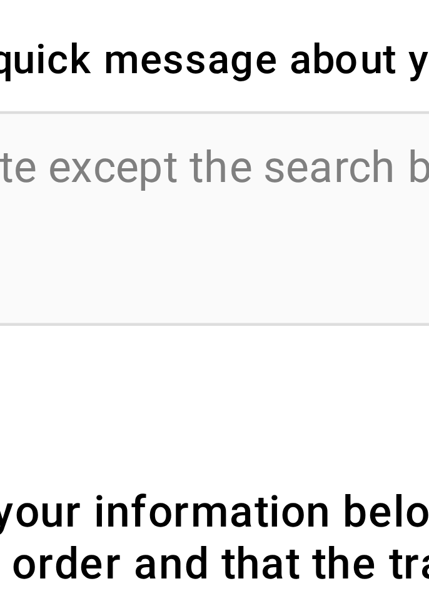
click at [158, 162] on textarea "Very good site except the search button" at bounding box center [215, 173] width 324 height 49
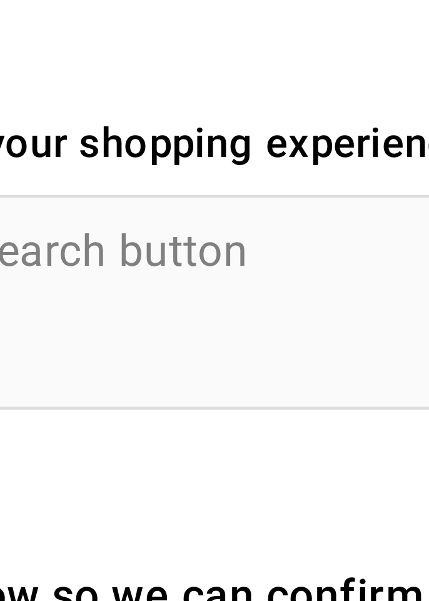
click at [274, 163] on textarea "Very good site except I think the search button" at bounding box center [215, 173] width 324 height 49
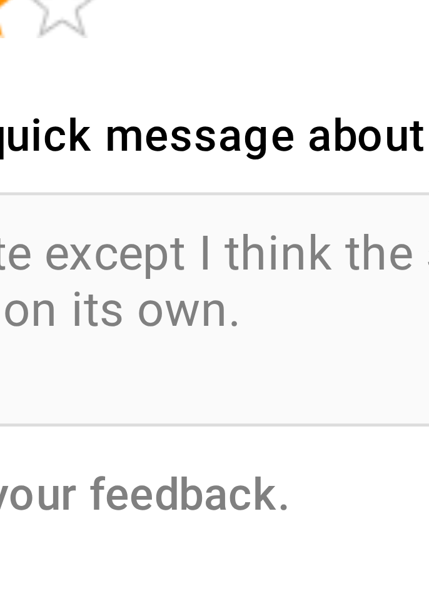
click at [166, 174] on textarea "Very good site except I think the search button would be better placed more on …" at bounding box center [215, 173] width 324 height 49
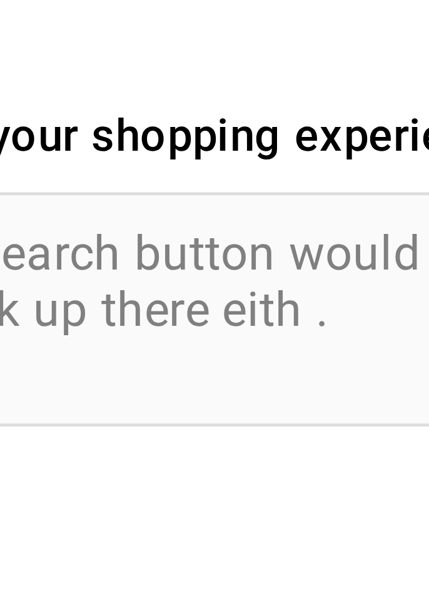
click at [264, 173] on textarea "Very good site except I think the search button would be better placed more on …" at bounding box center [215, 173] width 324 height 49
click at [279, 174] on textarea "Very good site except I think the search button would be better placed more on …" at bounding box center [215, 173] width 324 height 49
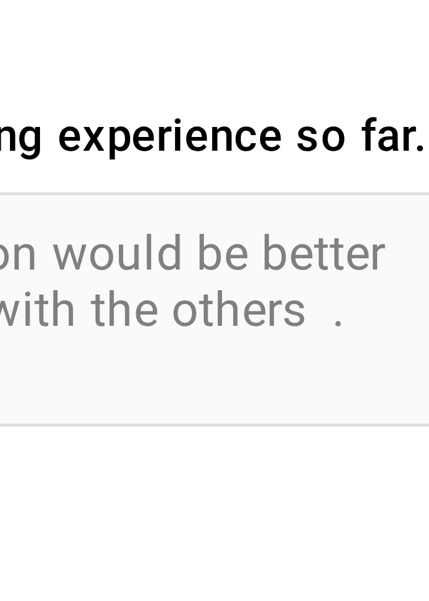
click at [336, 178] on textarea "Very good site except I think the search button would be better placed more on …" at bounding box center [215, 173] width 324 height 49
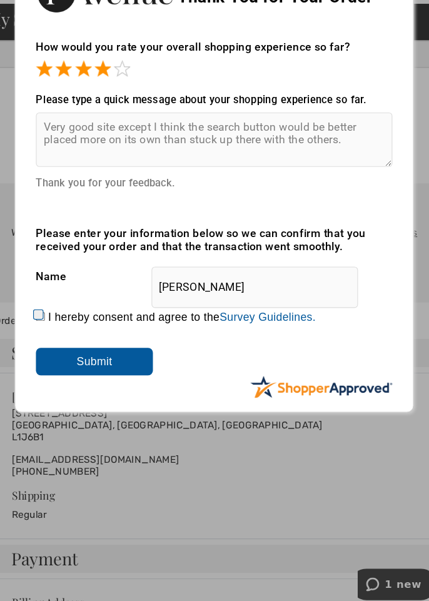
type textarea "Very good site except I think the search button would be better placed more on …"
click at [198, 364] on div "Please enter your information below so we can confirm that you received your or…" at bounding box center [215, 320] width 324 height 135
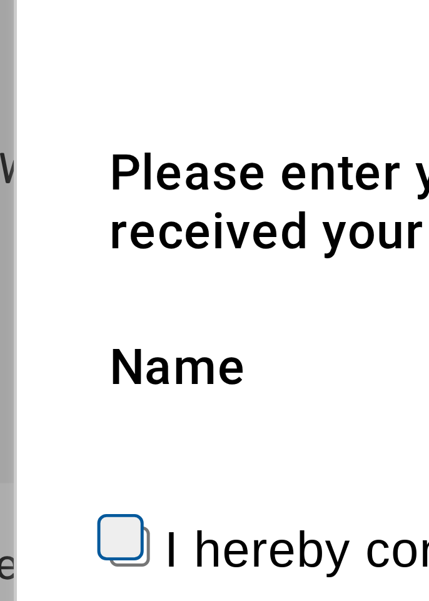
click at [58, 299] on div "Name Carolyn Welham" at bounding box center [215, 298] width 324 height 31
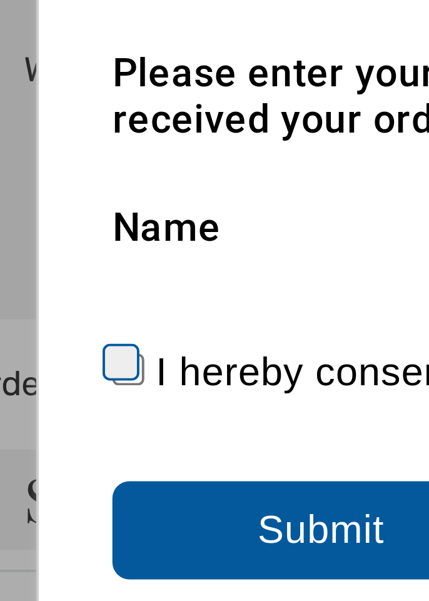
click at [53, 333] on input "I hereby consent and agree to the By submitting a review, you grant permission …" at bounding box center [57, 334] width 8 height 8
checkbox input "true"
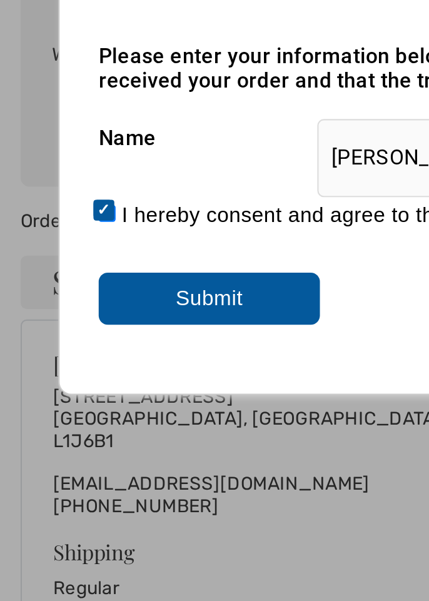
click at [86, 371] on input "Submit" at bounding box center [106, 375] width 106 height 25
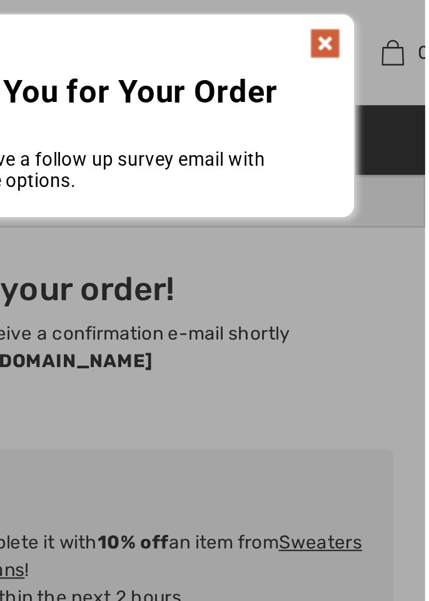
click at [377, 23] on img at bounding box center [381, 20] width 15 height 15
